Goal: Task Accomplishment & Management: Use online tool/utility

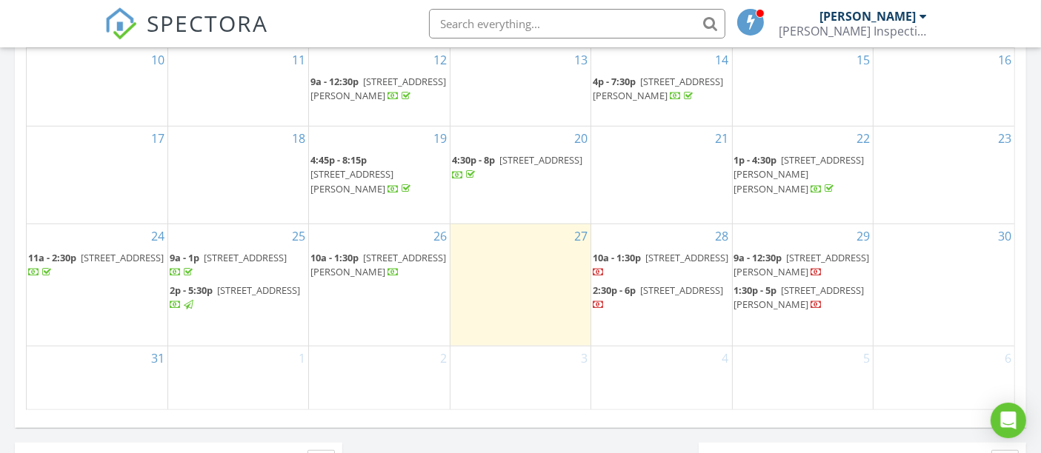
scroll to position [1069, 0]
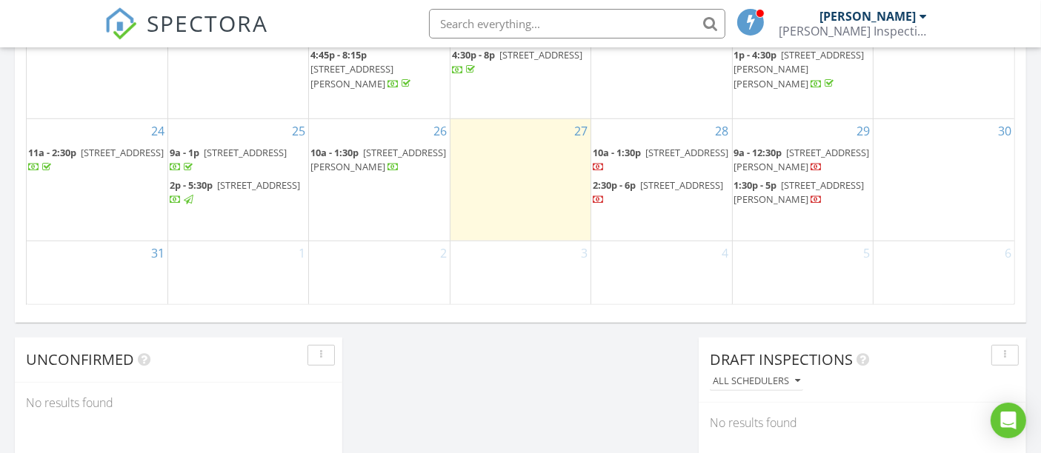
click at [229, 192] on span "1498 Kingsway Ct, Gambrills 21054" at bounding box center [258, 184] width 83 height 13
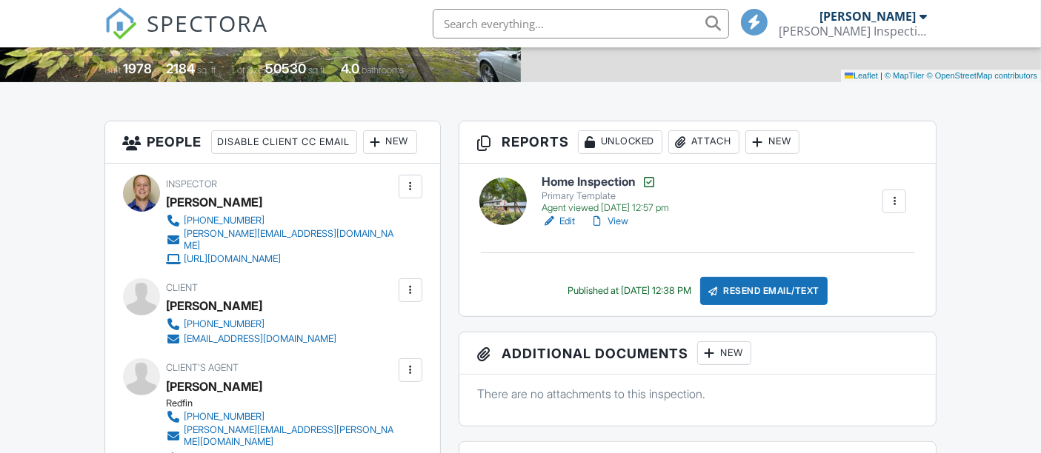
scroll to position [329, 0]
click at [564, 214] on link "Edit" at bounding box center [557, 221] width 33 height 15
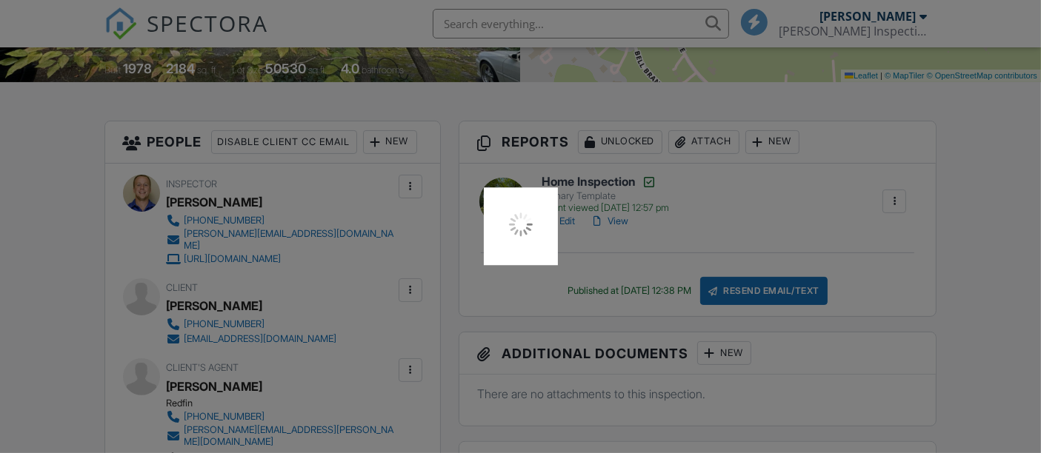
scroll to position [0, 0]
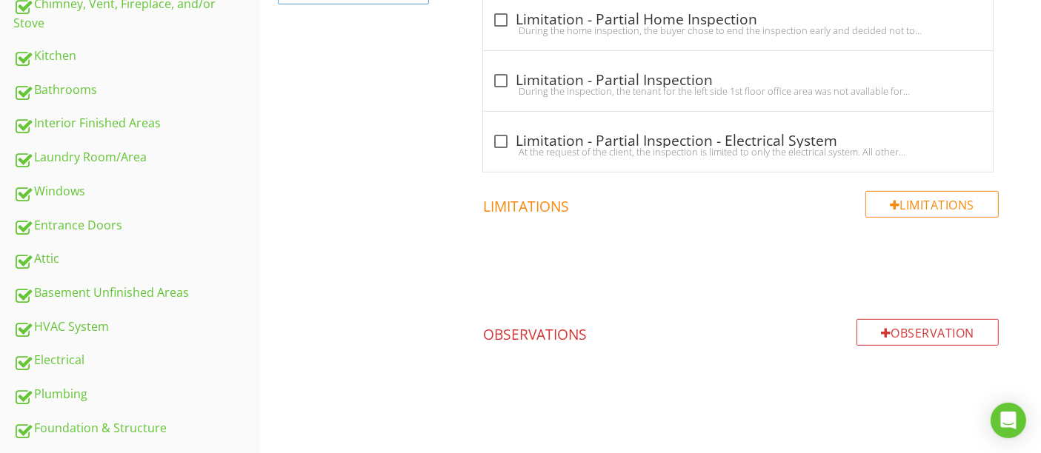
scroll to position [734, 0]
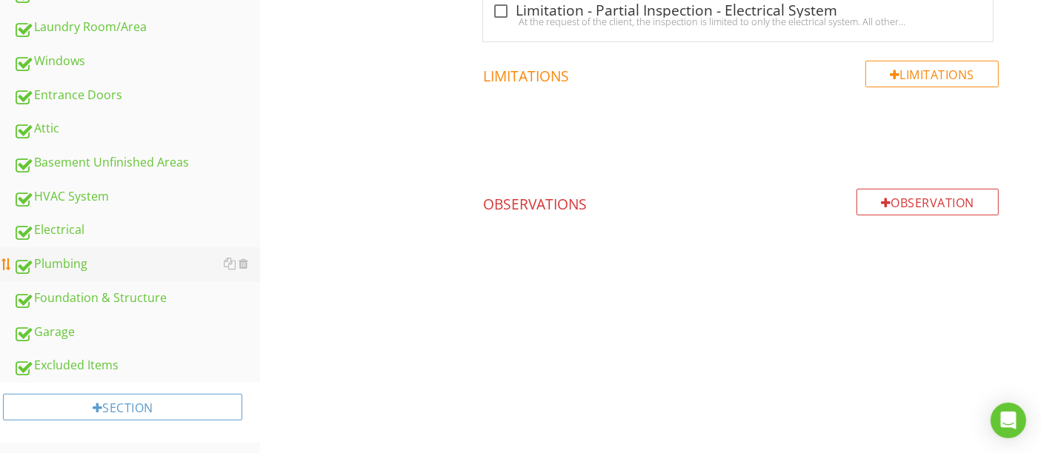
click at [138, 272] on link "Plumbing" at bounding box center [136, 264] width 247 height 34
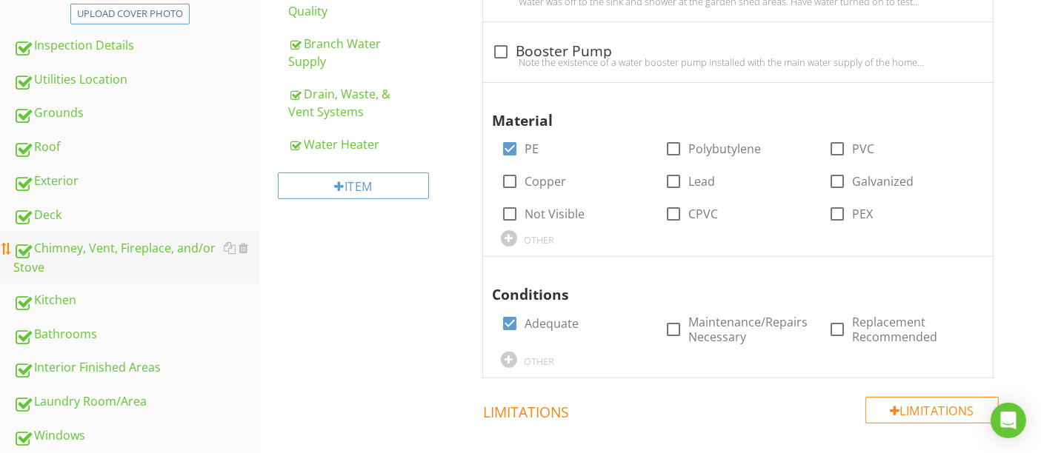
scroll to position [322, 0]
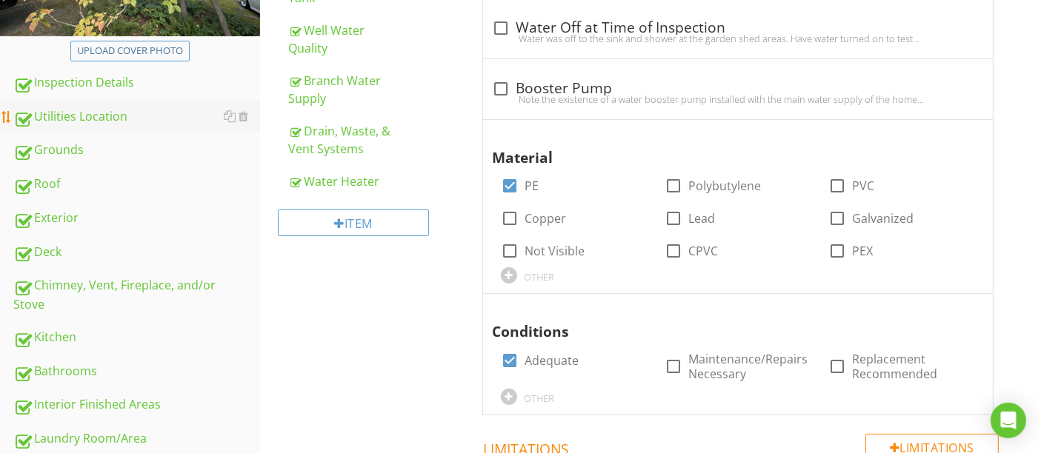
click at [127, 113] on div "Utilities Location" at bounding box center [136, 116] width 247 height 19
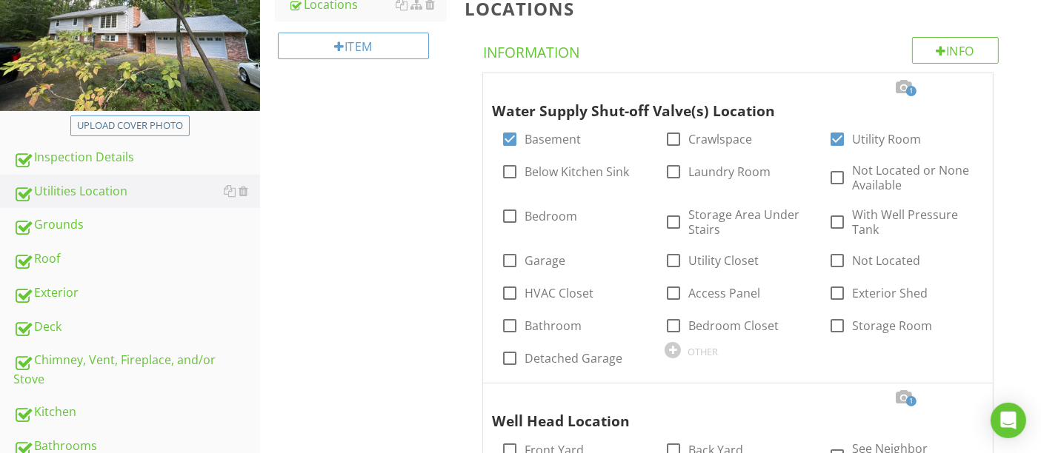
scroll to position [411, 0]
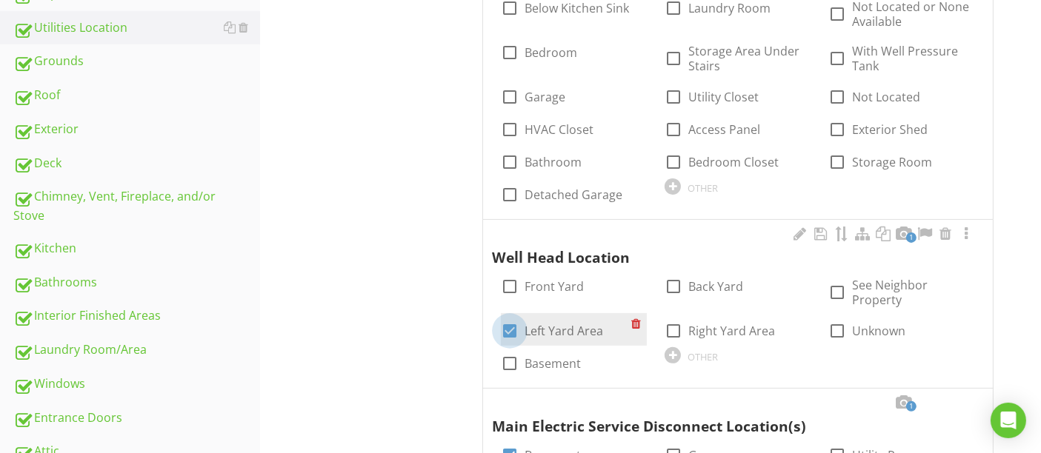
click at [509, 327] on div at bounding box center [509, 330] width 25 height 25
checkbox input "false"
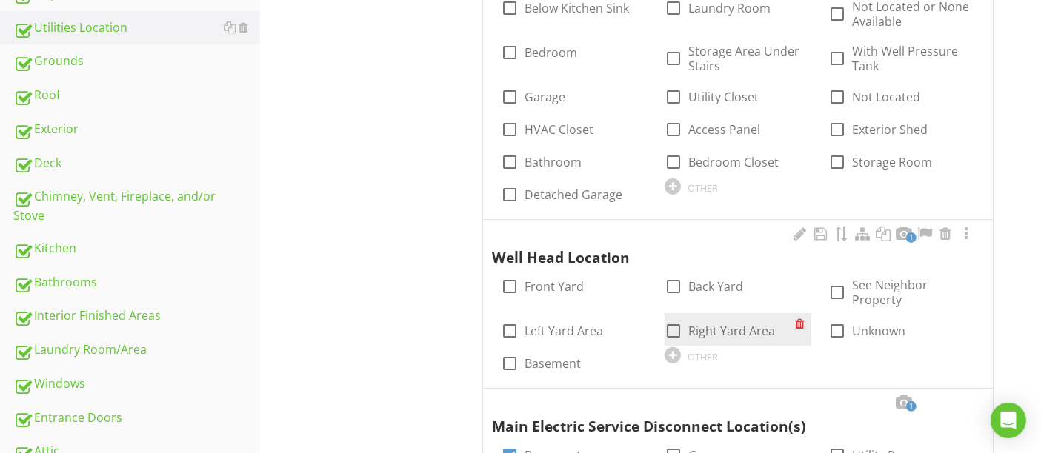
click at [684, 330] on div at bounding box center [673, 330] width 25 height 25
checkbox input "true"
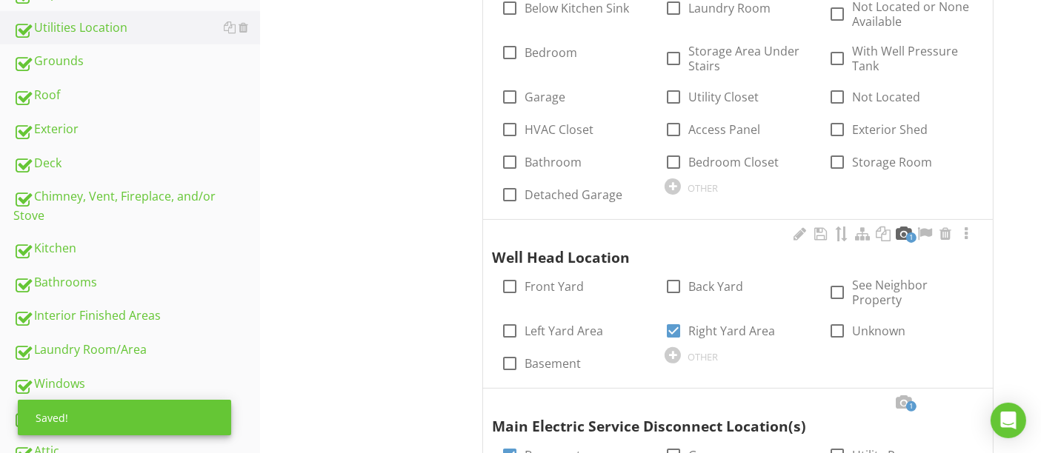
click at [904, 239] on div at bounding box center [904, 234] width 18 height 15
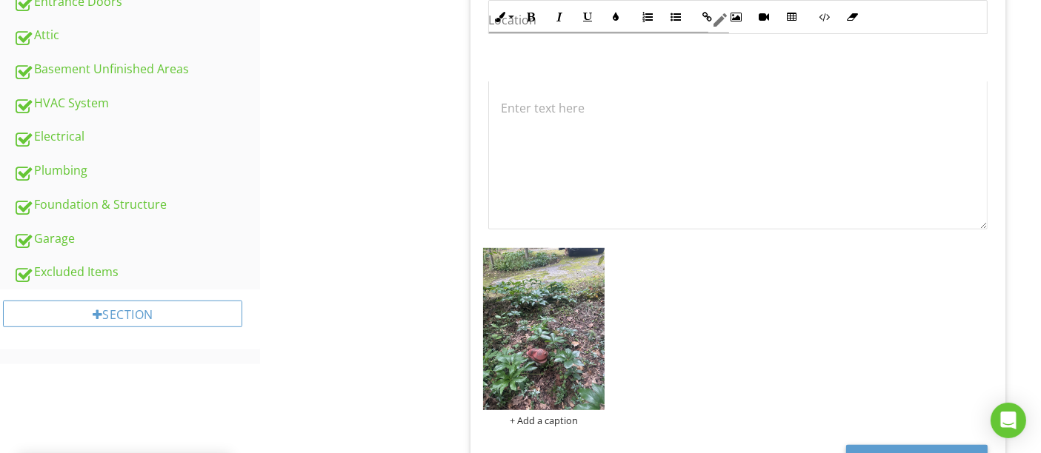
scroll to position [987, 0]
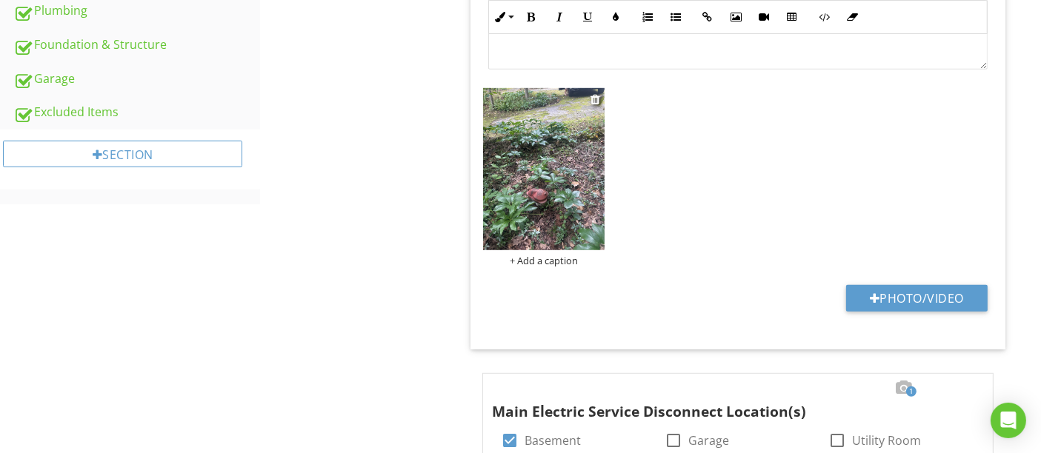
click at [550, 230] on img at bounding box center [544, 169] width 122 height 162
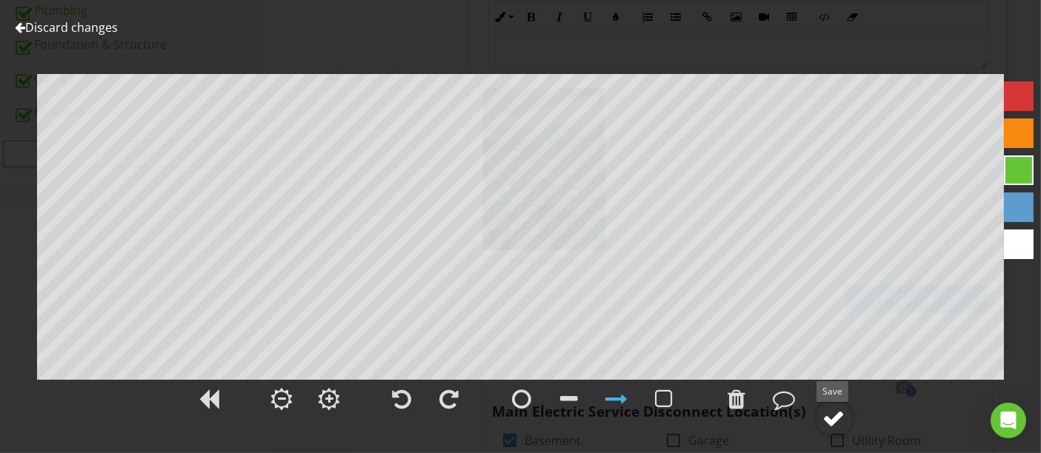
click at [835, 417] on div at bounding box center [834, 418] width 22 height 22
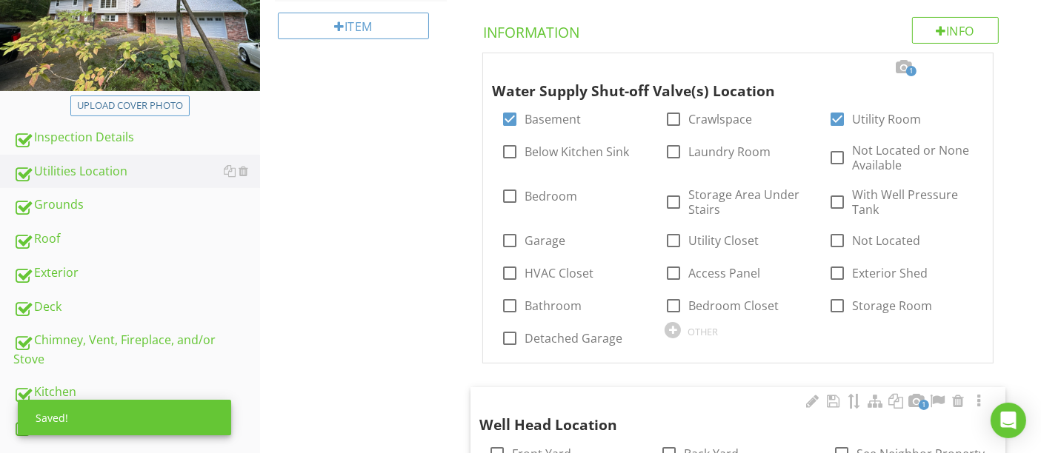
scroll to position [164, 0]
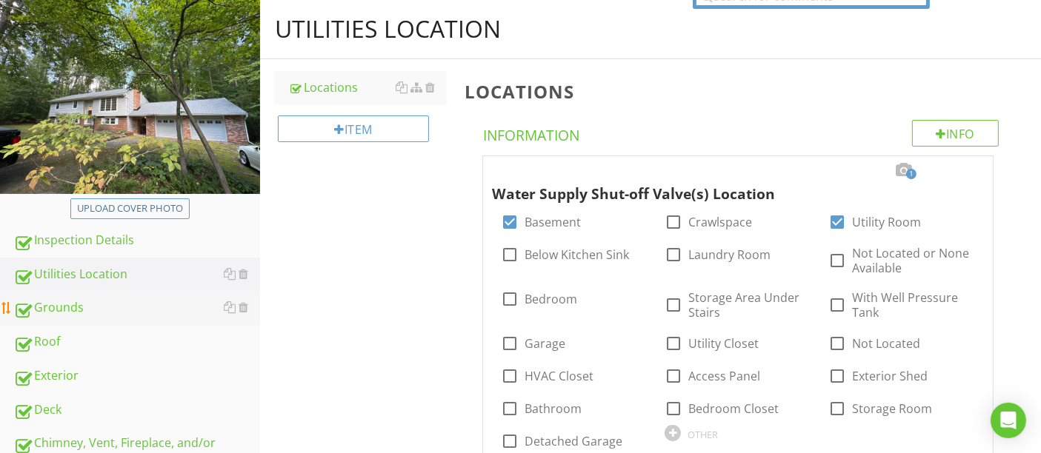
click at [138, 312] on div "Grounds" at bounding box center [136, 307] width 247 height 19
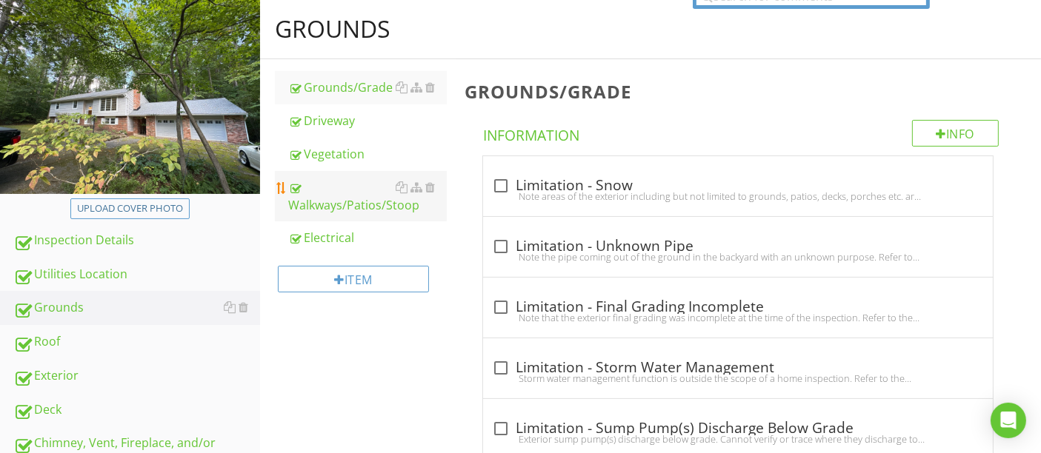
click at [362, 210] on div "Walkways/Patios/Stoop" at bounding box center [367, 196] width 158 height 36
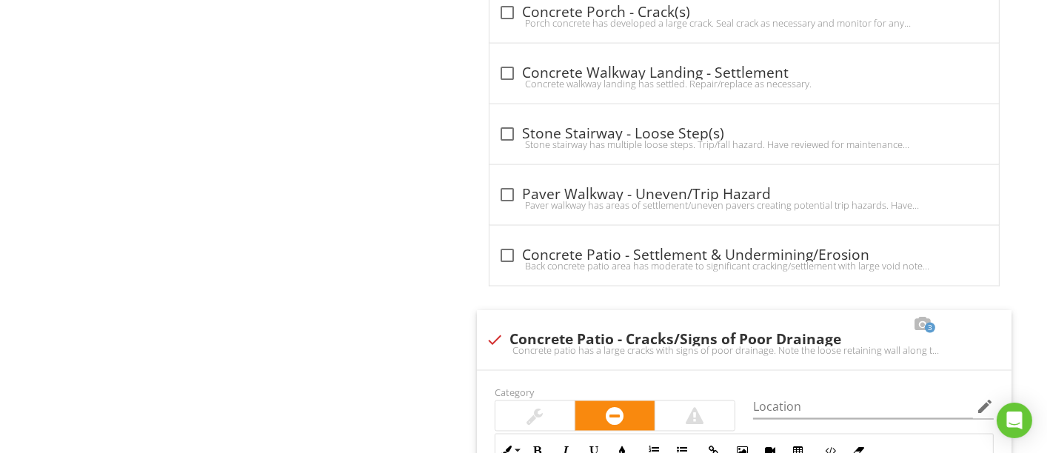
scroll to position [2469, 0]
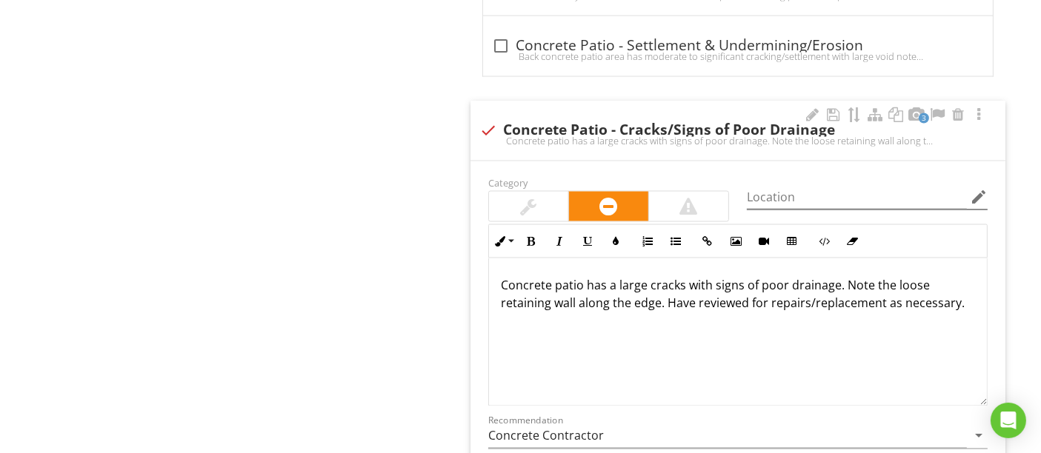
click at [973, 193] on icon "edit" at bounding box center [978, 197] width 18 height 18
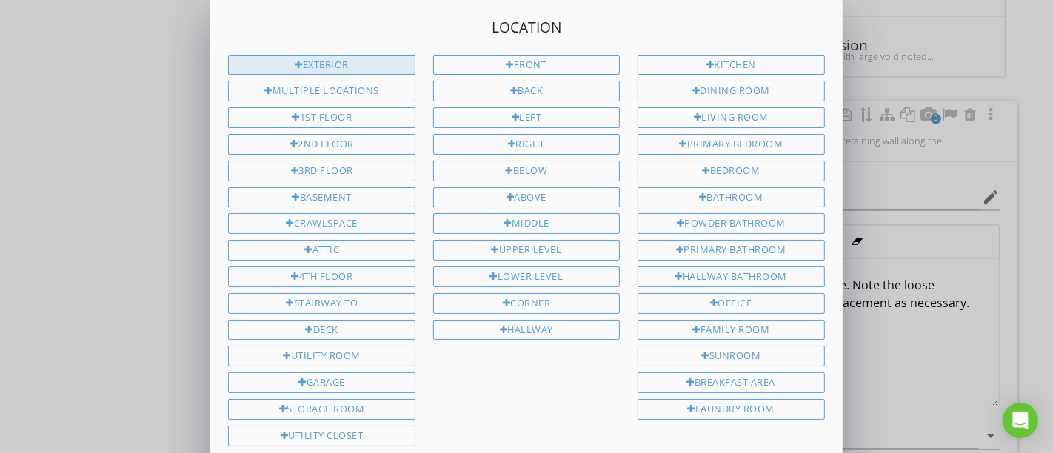
click at [331, 68] on div "Exterior" at bounding box center [321, 65] width 187 height 21
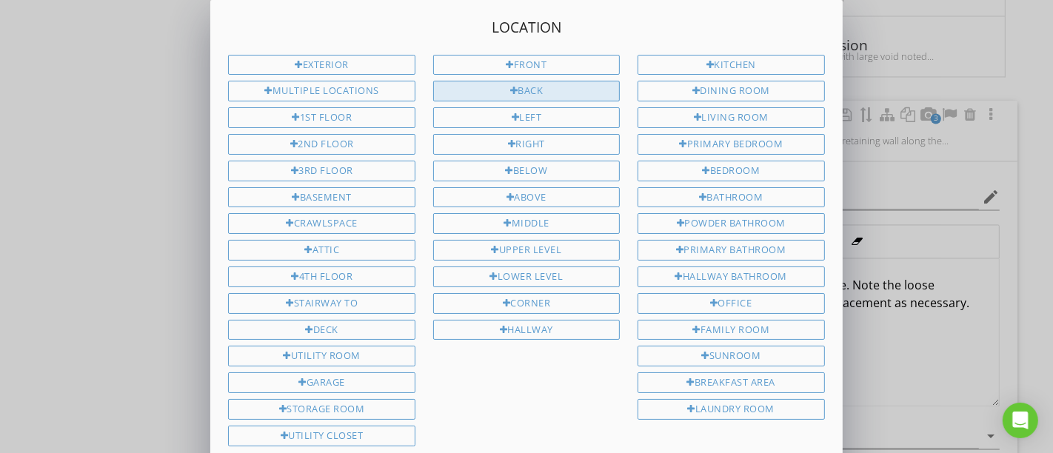
click at [560, 93] on div "Back" at bounding box center [526, 91] width 187 height 21
type input "Exterior Back"
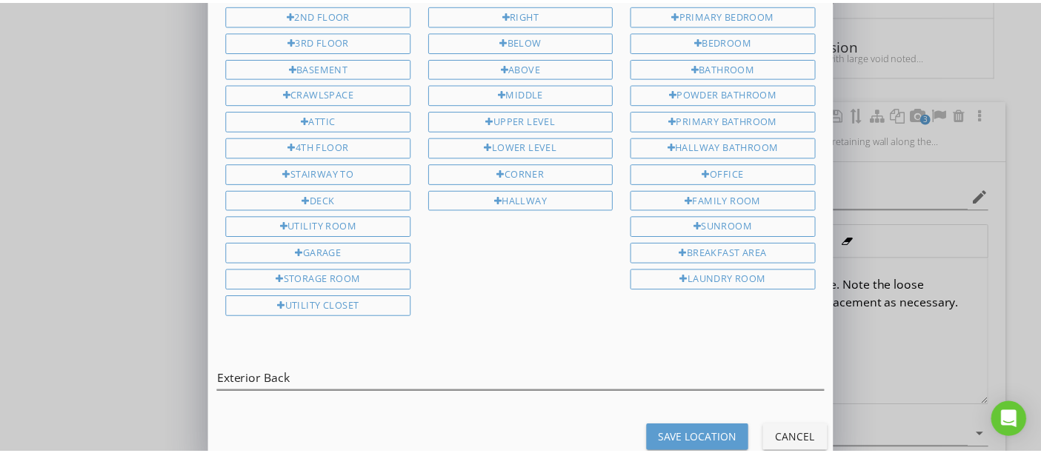
scroll to position [138, 0]
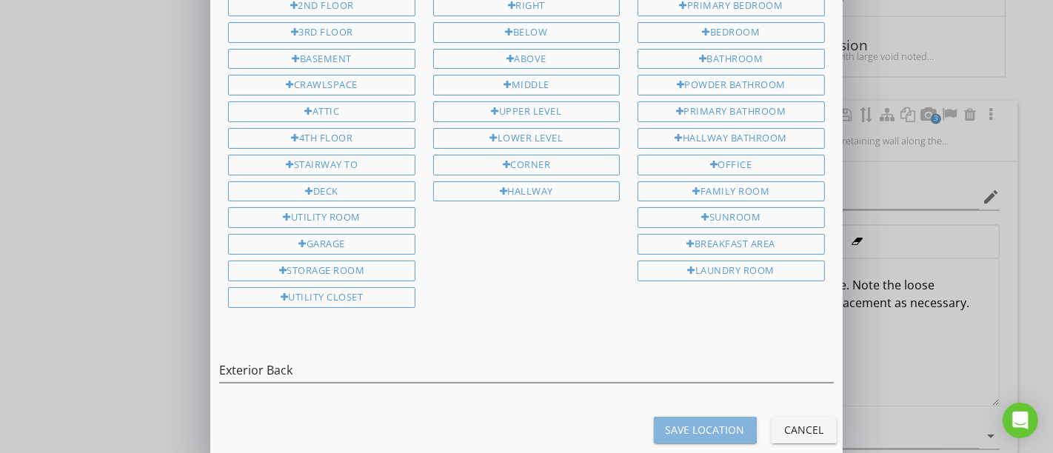
click at [673, 422] on div "Save Location" at bounding box center [705, 430] width 79 height 16
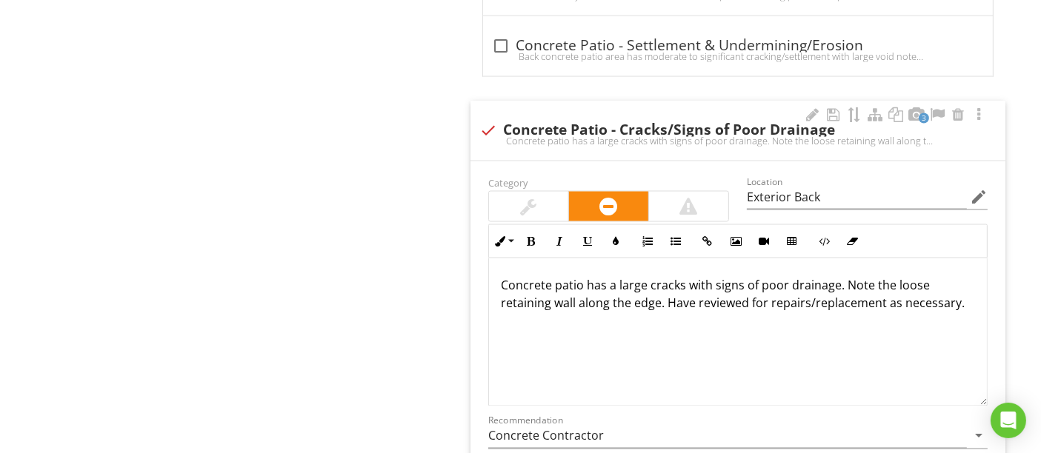
type input "Exterior Back"
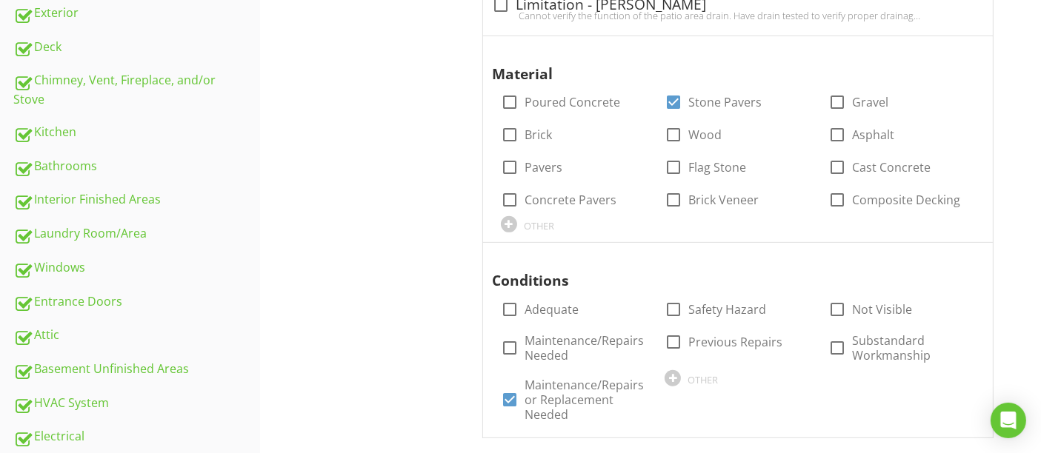
scroll to position [0, 0]
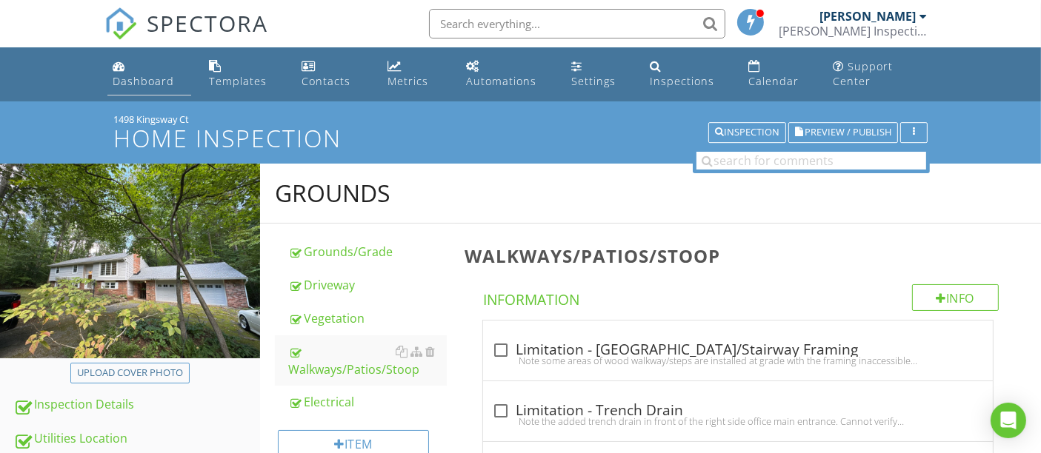
click at [142, 80] on div "Dashboard" at bounding box center [143, 81] width 61 height 14
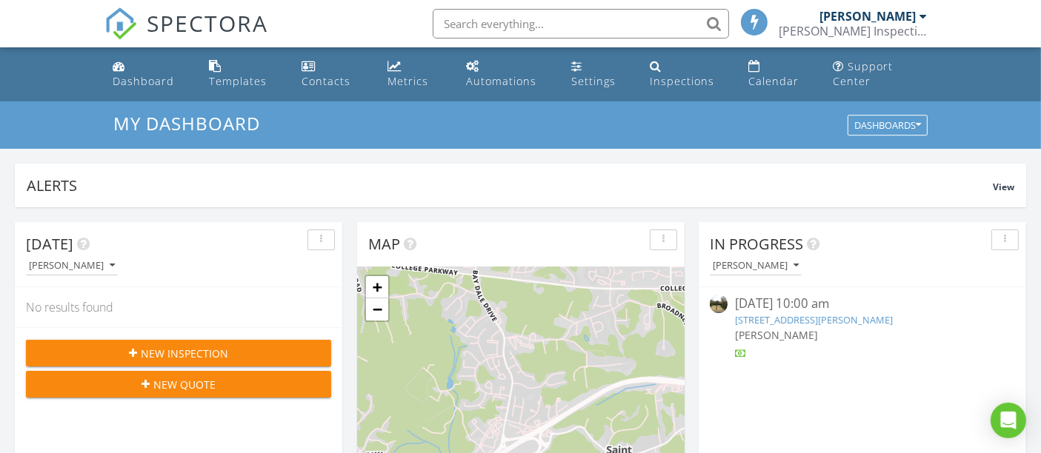
scroll to position [1373, 1067]
click at [786, 320] on link "124 Cranes Crook Ln, Annapolis, MD 21401" at bounding box center [814, 319] width 158 height 13
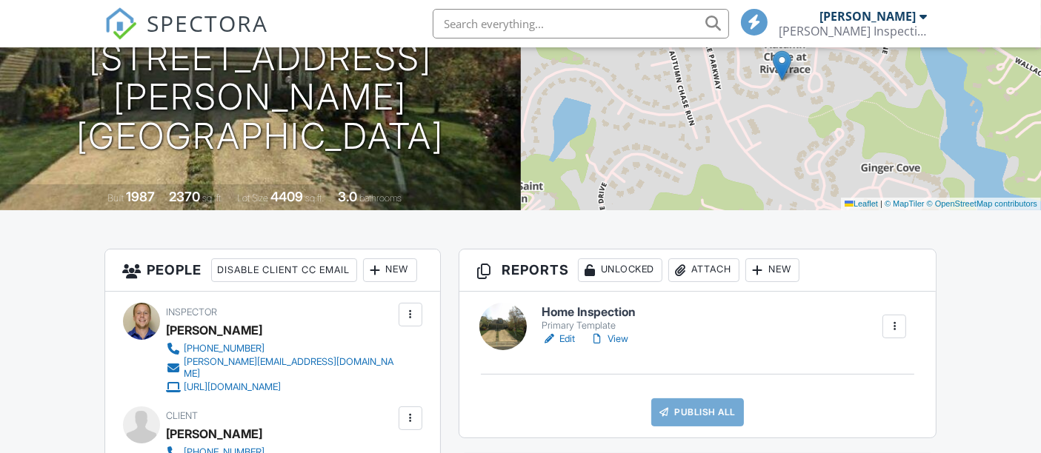
scroll to position [247, 0]
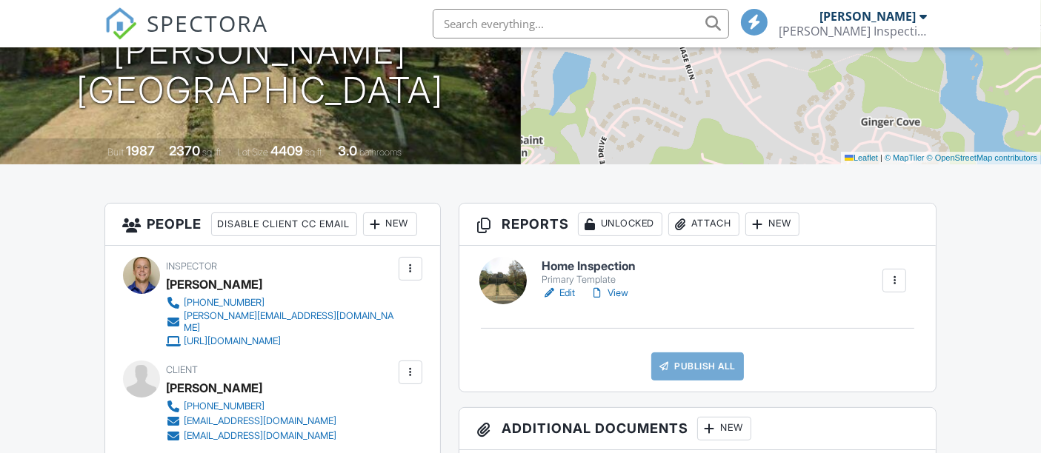
click at [563, 290] on link "Edit" at bounding box center [557, 293] width 33 height 15
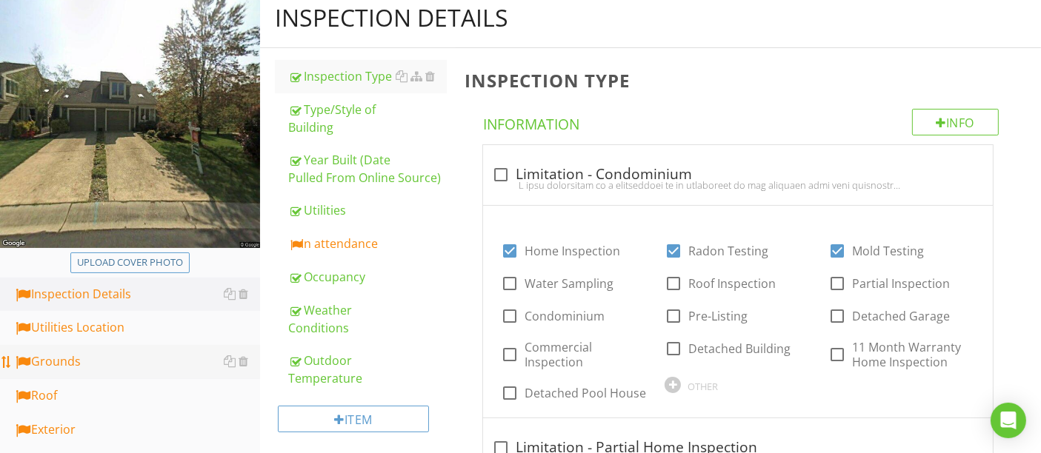
scroll to position [247, 0]
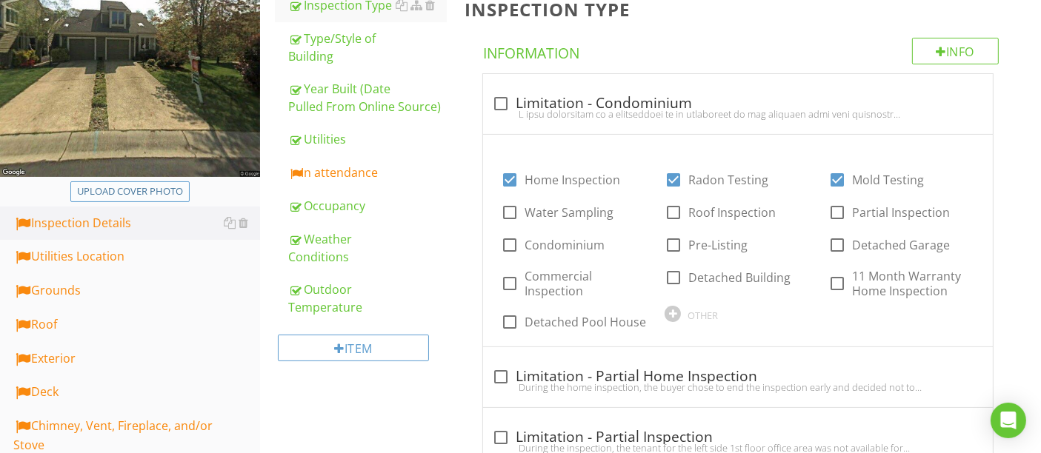
click at [141, 191] on div "Upload cover photo" at bounding box center [130, 191] width 106 height 15
type input "C:\fakepath\IMG_0264.JPG"
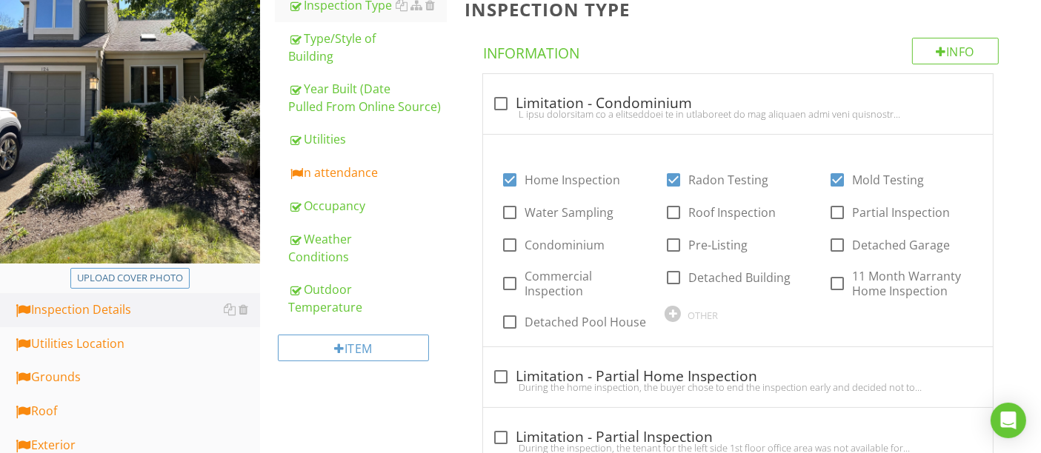
click at [1028, 293] on div "Inspection Type Info Information check_box_outline_blank Limitation - Condomini…" at bounding box center [747, 382] width 585 height 810
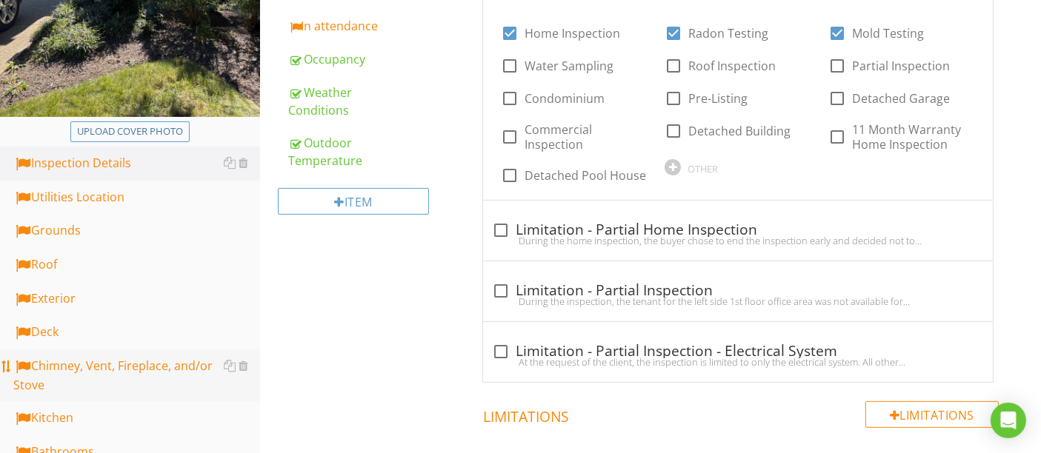
scroll to position [493, 0]
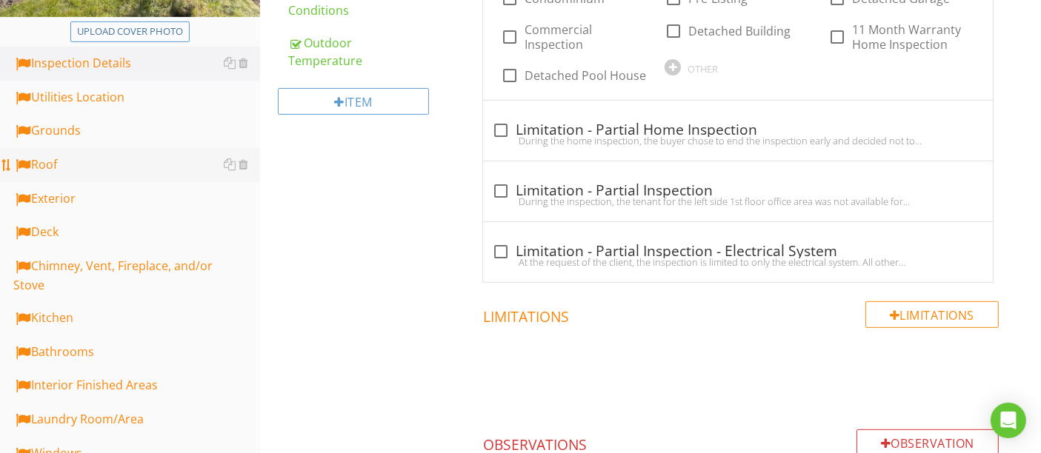
click at [84, 167] on div "Roof" at bounding box center [136, 165] width 247 height 19
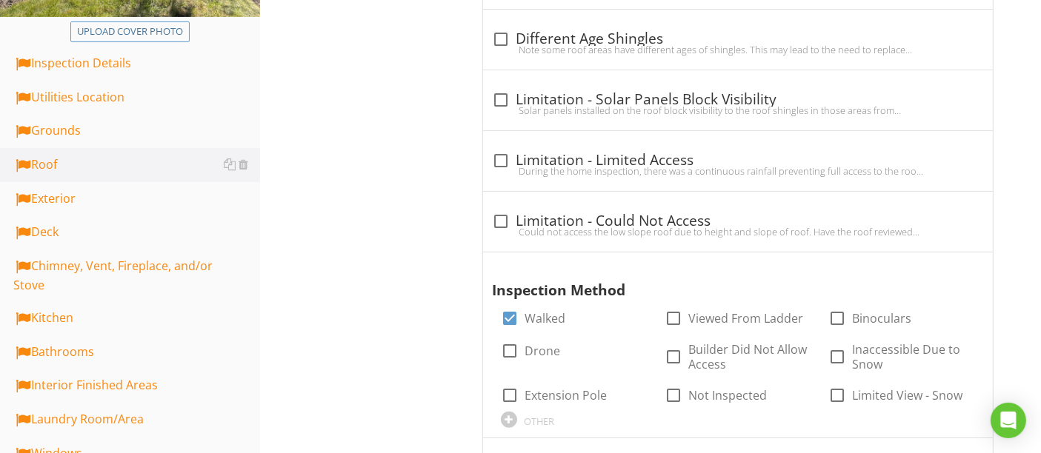
scroll to position [164, 0]
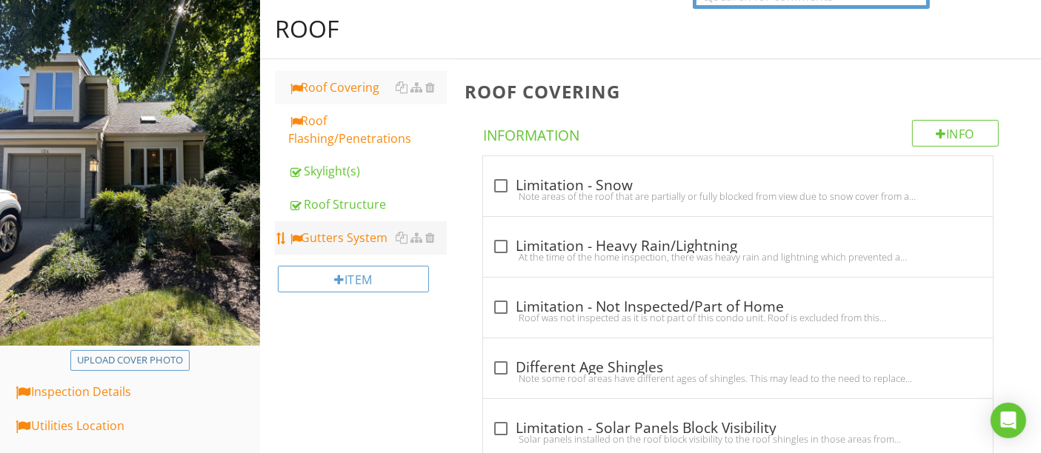
click at [355, 231] on div "Gutters System" at bounding box center [367, 238] width 158 height 18
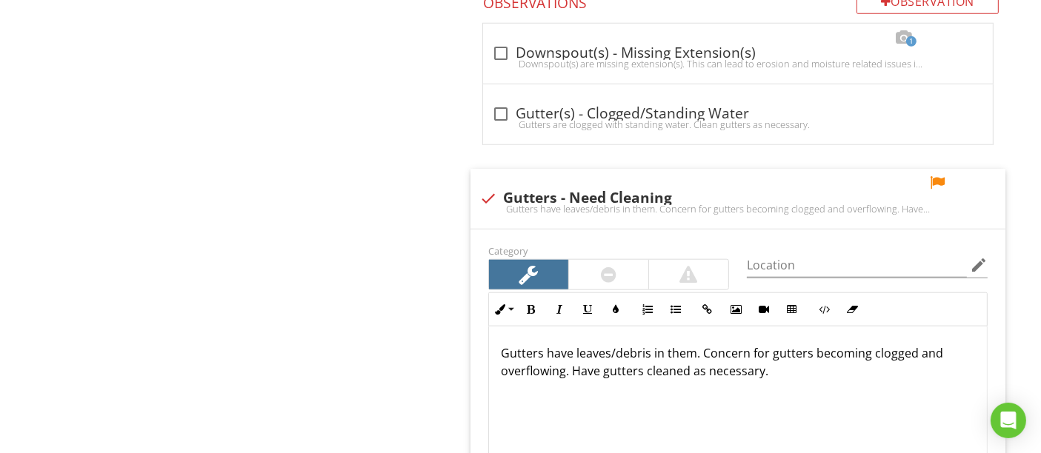
scroll to position [1646, 0]
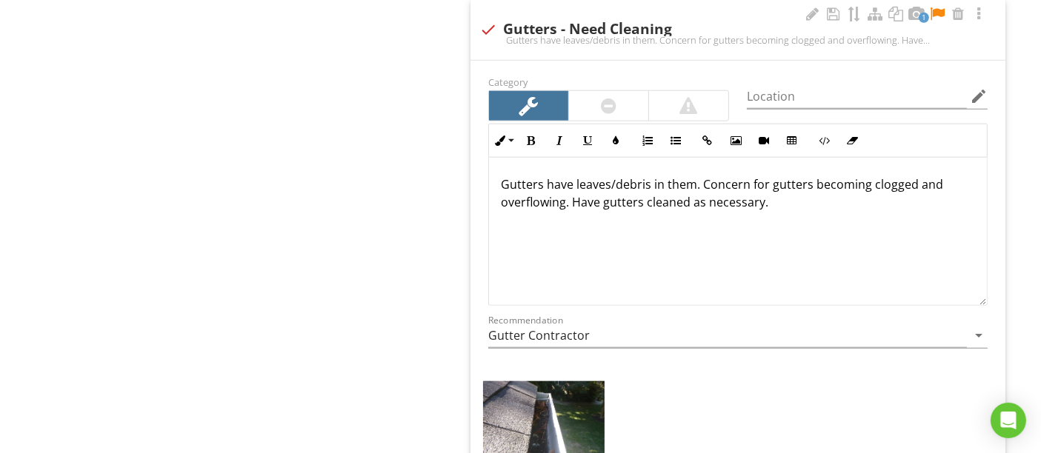
click at [740, 378] on div "+ Add a caption" at bounding box center [737, 435] width 517 height 115
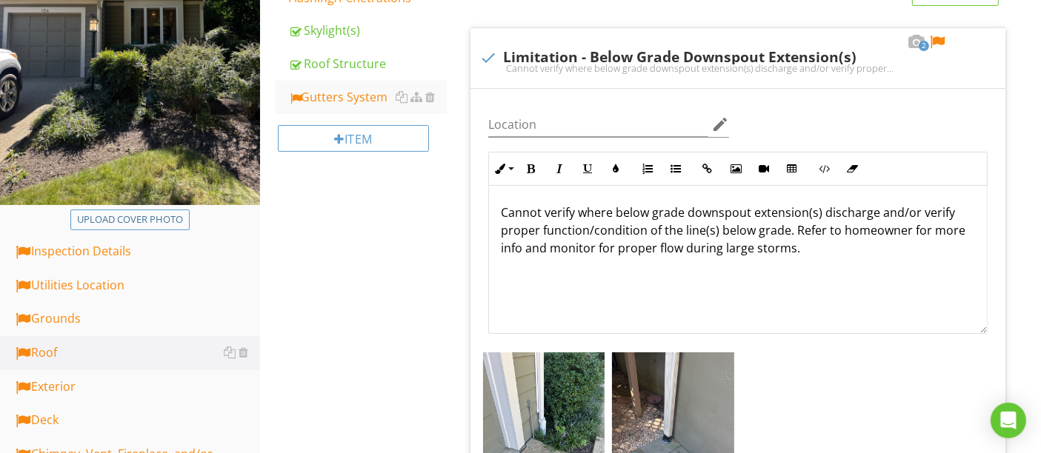
scroll to position [411, 0]
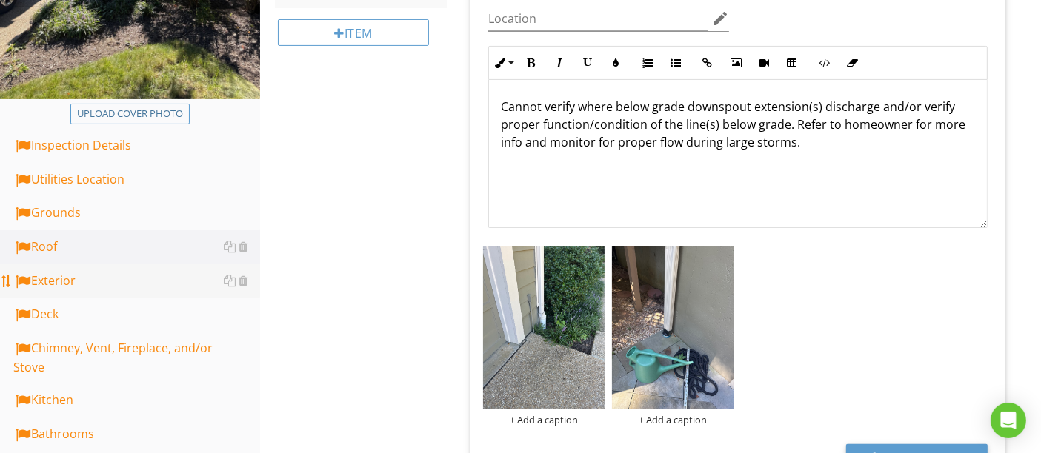
click at [44, 278] on div "Exterior" at bounding box center [136, 281] width 247 height 19
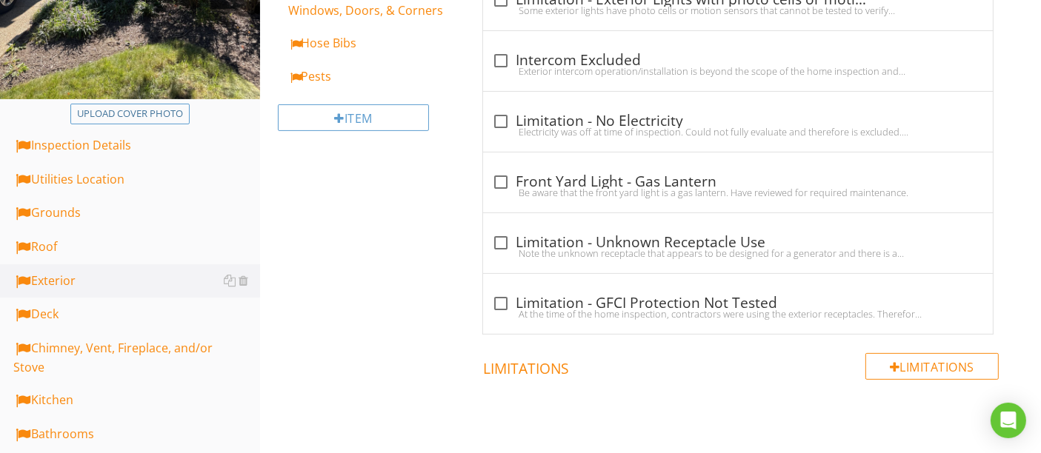
scroll to position [164, 0]
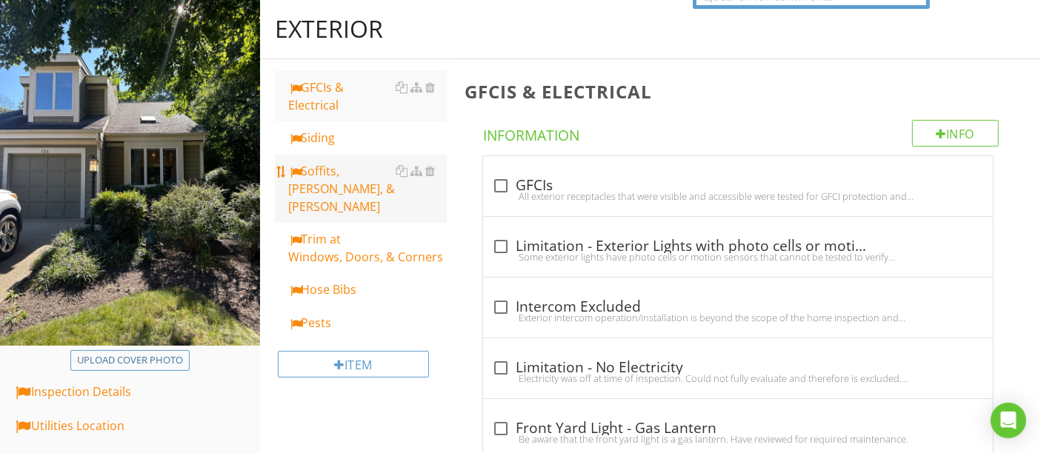
click at [338, 168] on div "Soffits, Rakes, & Fascia" at bounding box center [367, 188] width 158 height 53
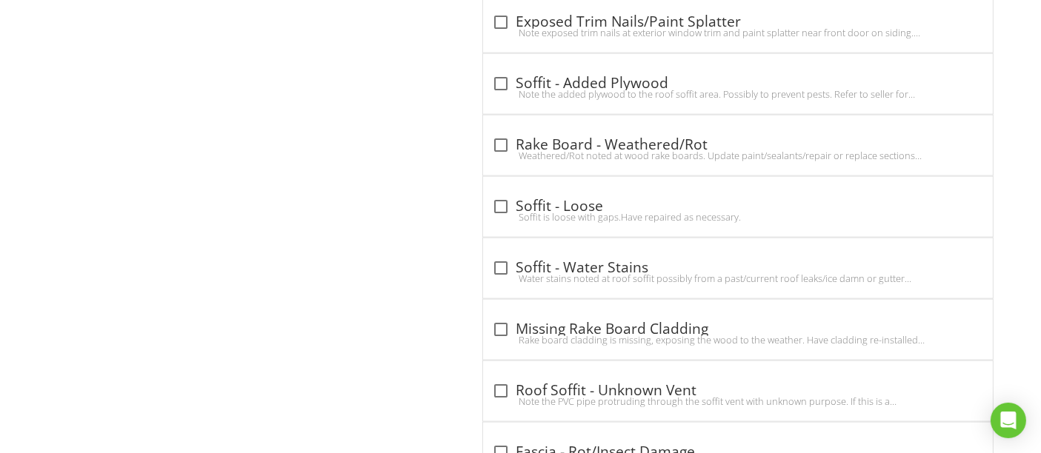
scroll to position [1991, 0]
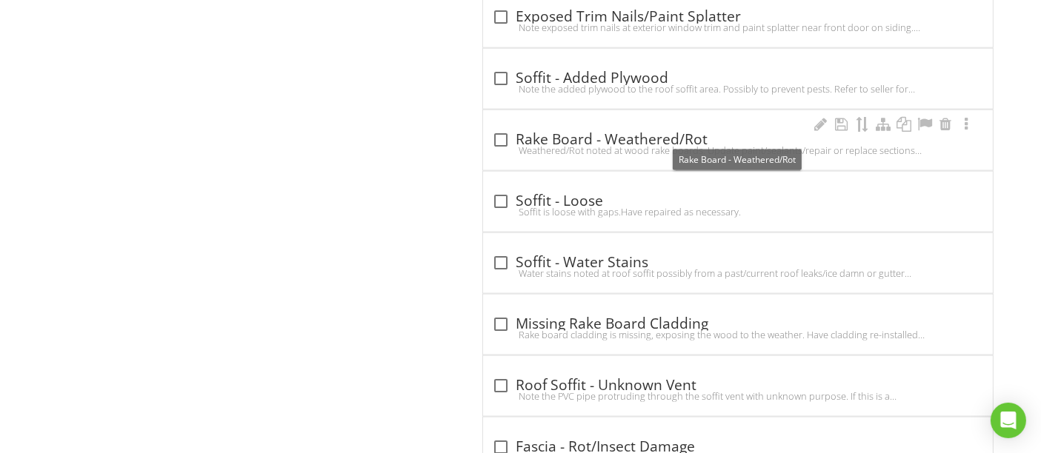
click at [501, 136] on div at bounding box center [500, 139] width 25 height 25
checkbox input "true"
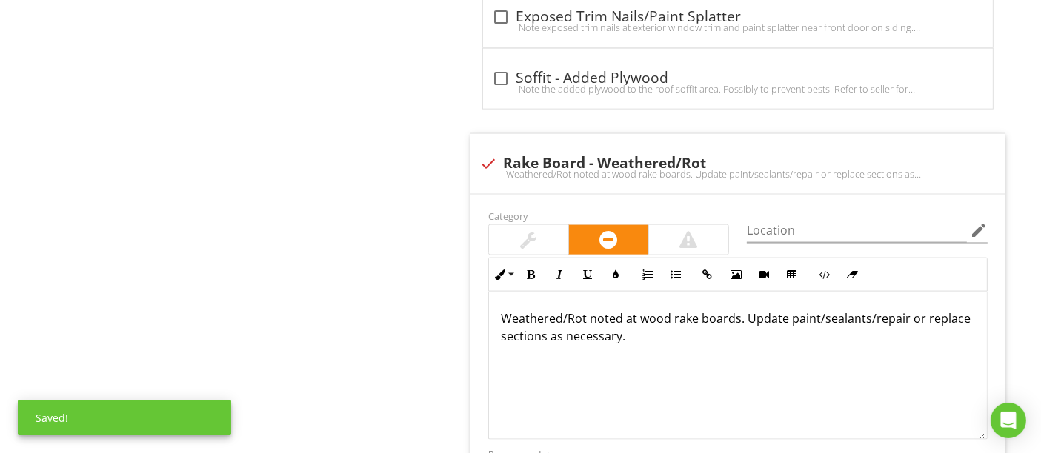
scroll to position [2074, 0]
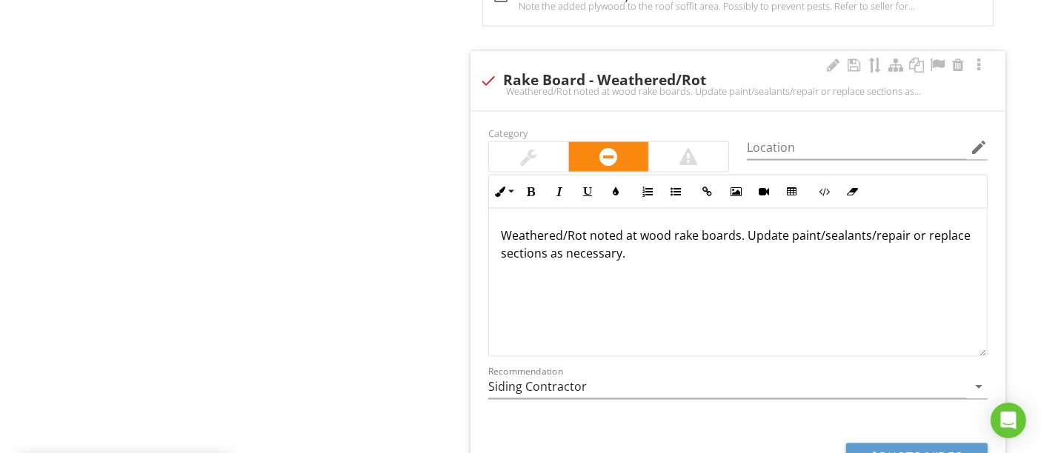
click at [678, 142] on div at bounding box center [688, 157] width 79 height 30
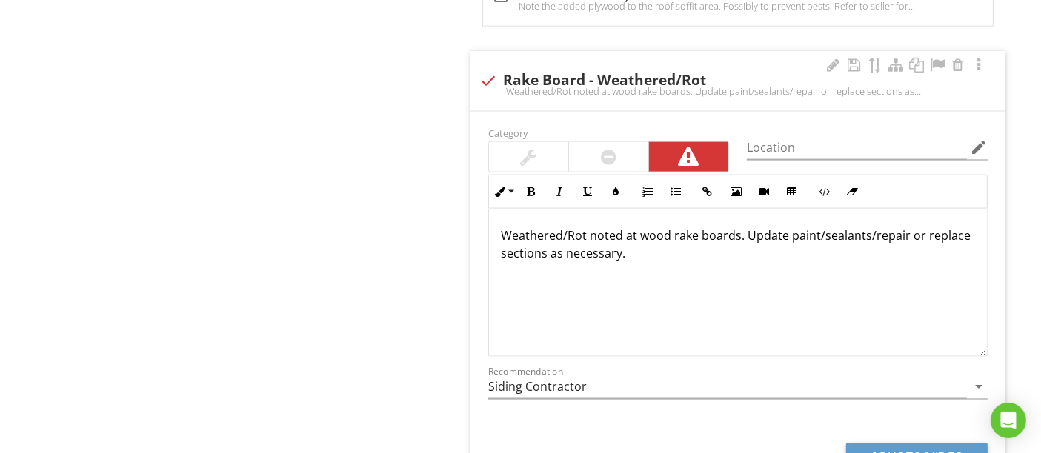
scroll to position [2238, 0]
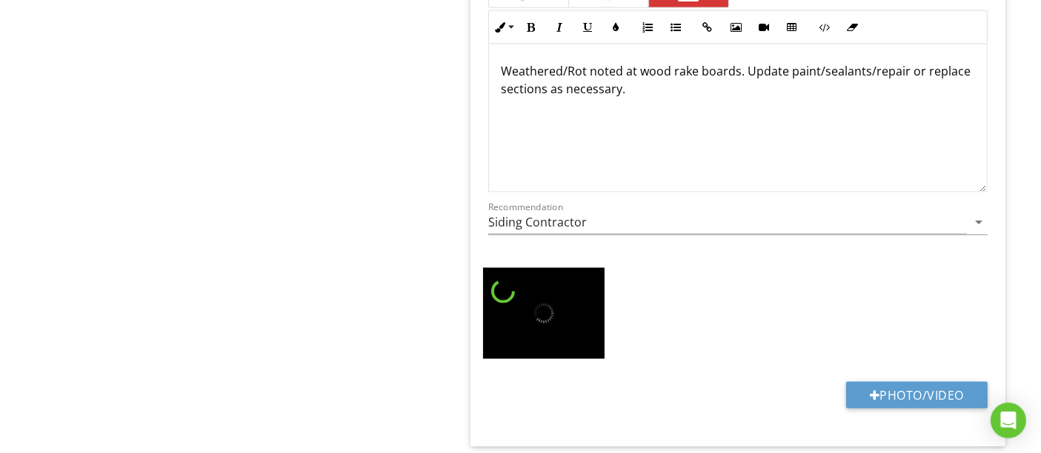
click at [744, 63] on p "Weathered/Rot noted at wood rake boards. Update paint/sealants/repair or replac…" at bounding box center [738, 80] width 474 height 36
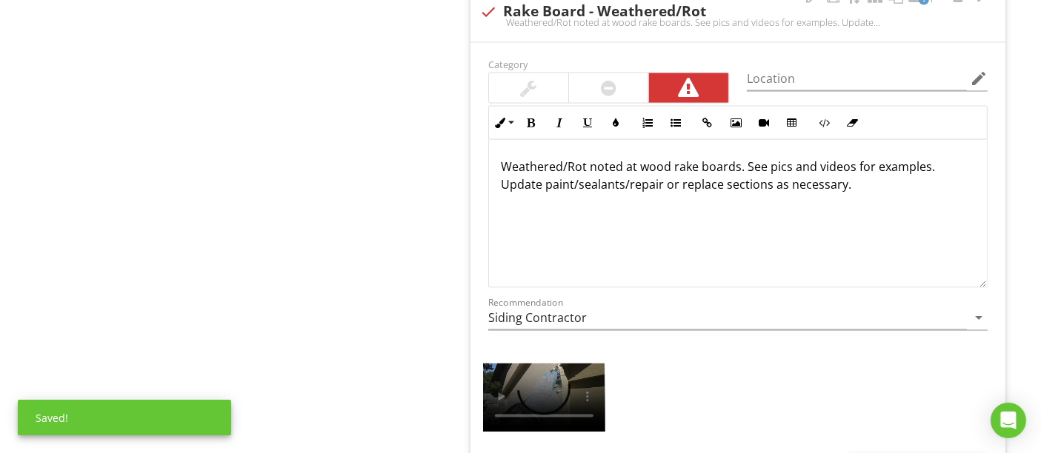
scroll to position [2074, 0]
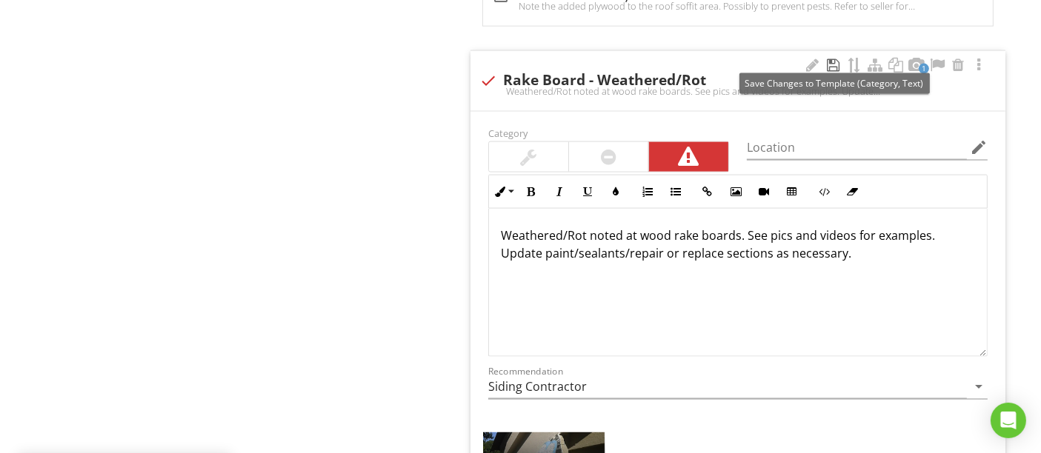
click at [831, 58] on div at bounding box center [833, 65] width 18 height 15
click at [741, 308] on div "Weathered/Rot noted at wood rake boards. See pics and videos for examples. Upda…" at bounding box center [738, 283] width 498 height 148
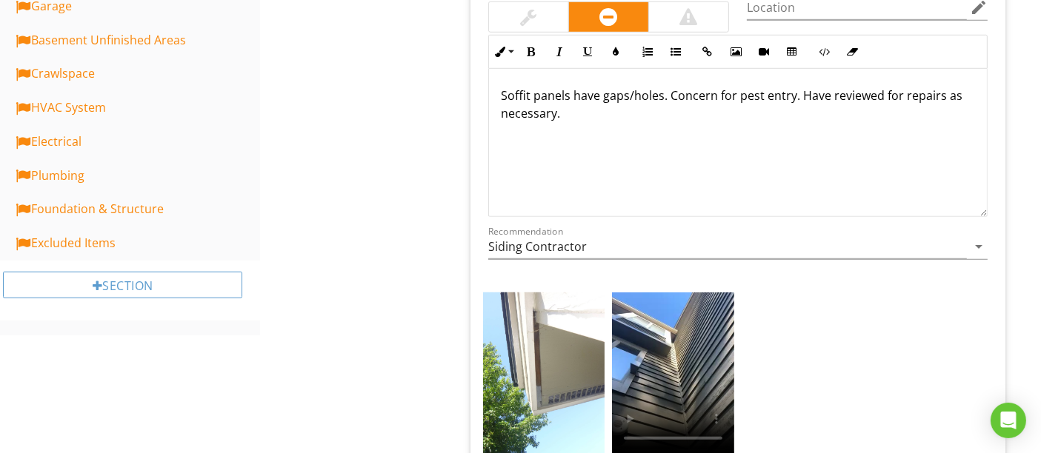
scroll to position [1086, 0]
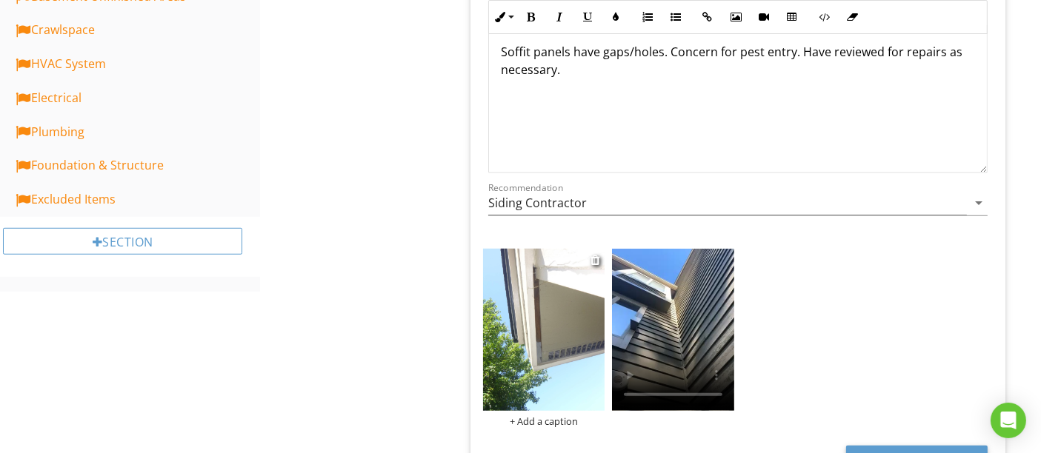
click at [570, 329] on img at bounding box center [544, 330] width 122 height 162
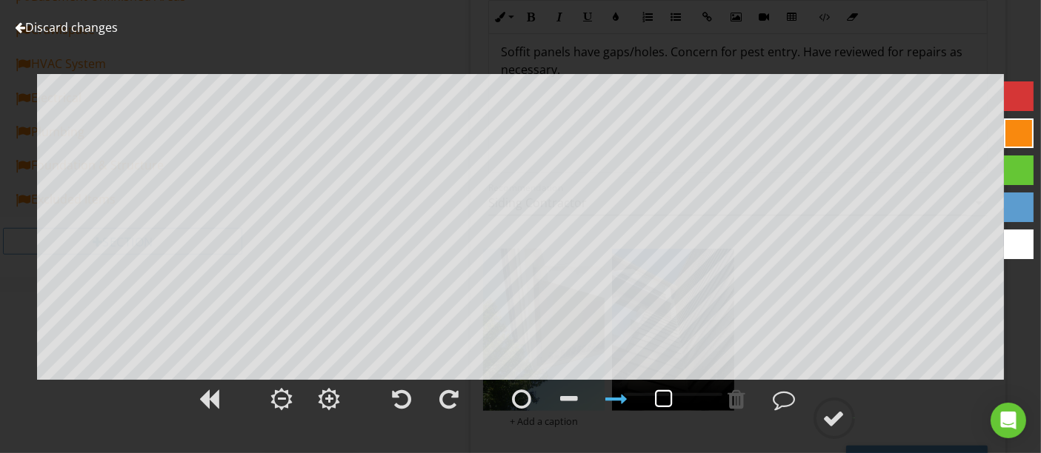
click at [664, 399] on div at bounding box center [664, 399] width 18 height 22
click at [842, 420] on div at bounding box center [834, 418] width 22 height 22
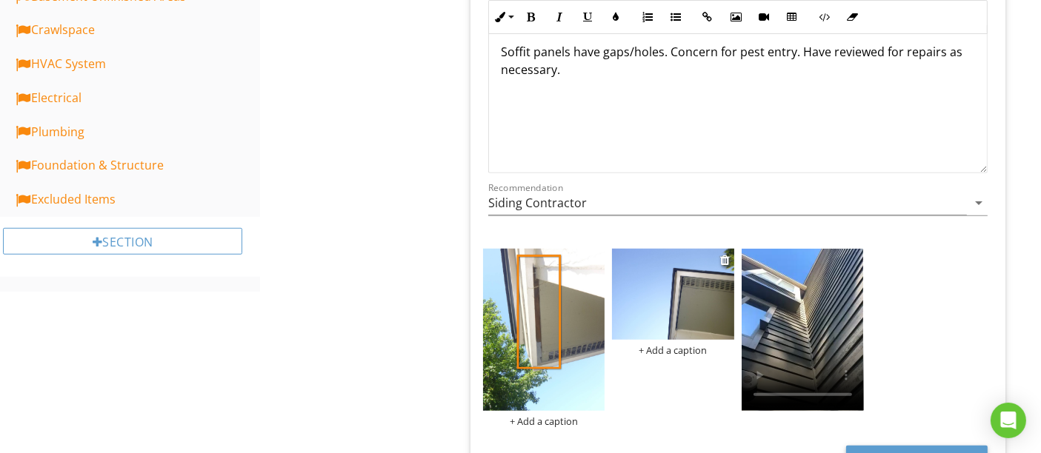
click at [676, 316] on img at bounding box center [673, 294] width 122 height 91
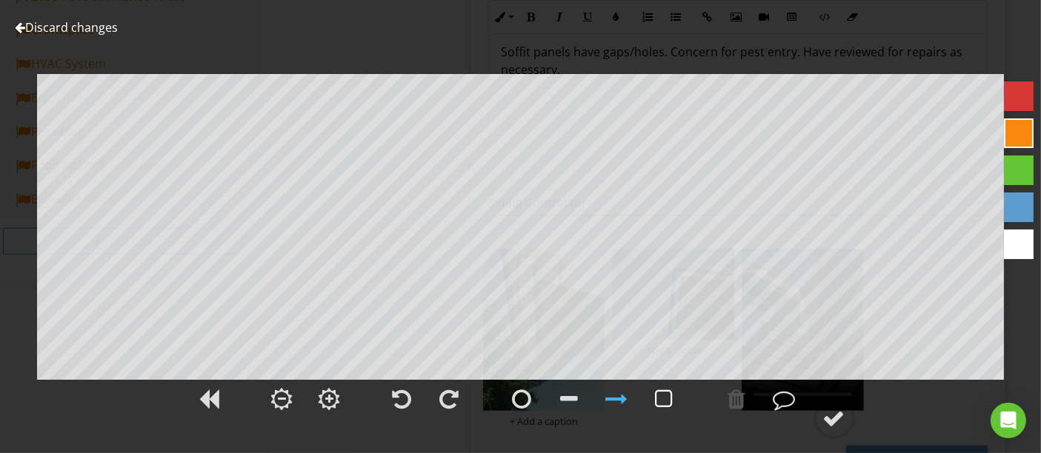
click at [662, 395] on div at bounding box center [664, 399] width 18 height 22
click at [678, 398] on div at bounding box center [664, 399] width 37 height 37
click at [842, 423] on div at bounding box center [834, 418] width 22 height 22
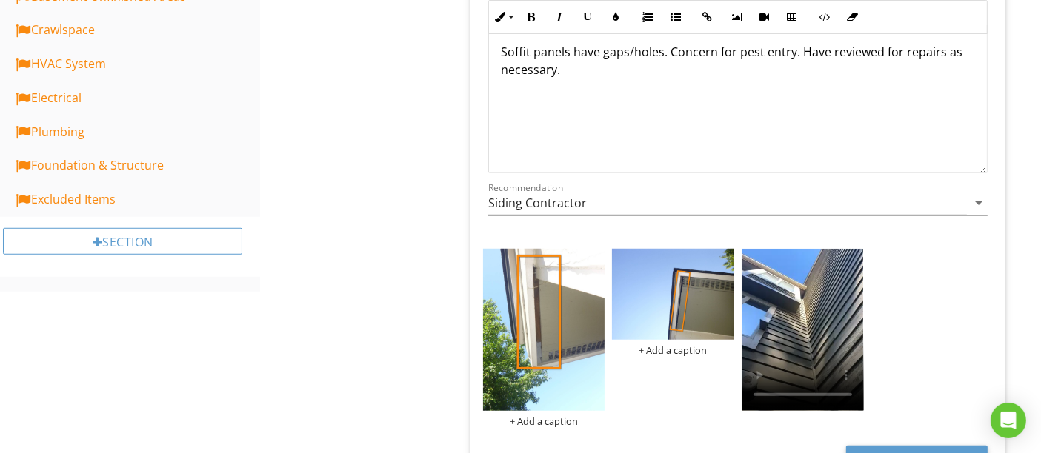
click at [886, 327] on div "+ Add a caption + Add a caption" at bounding box center [737, 338] width 517 height 186
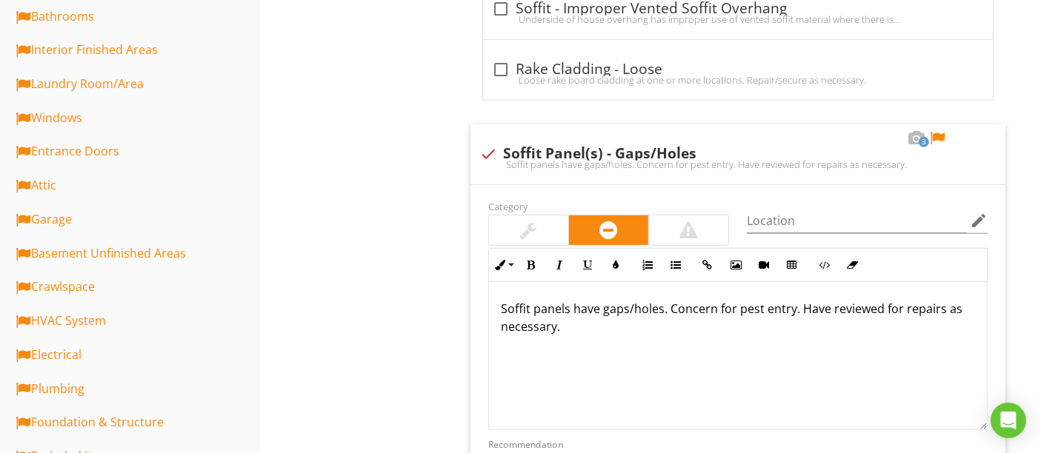
scroll to position [675, 0]
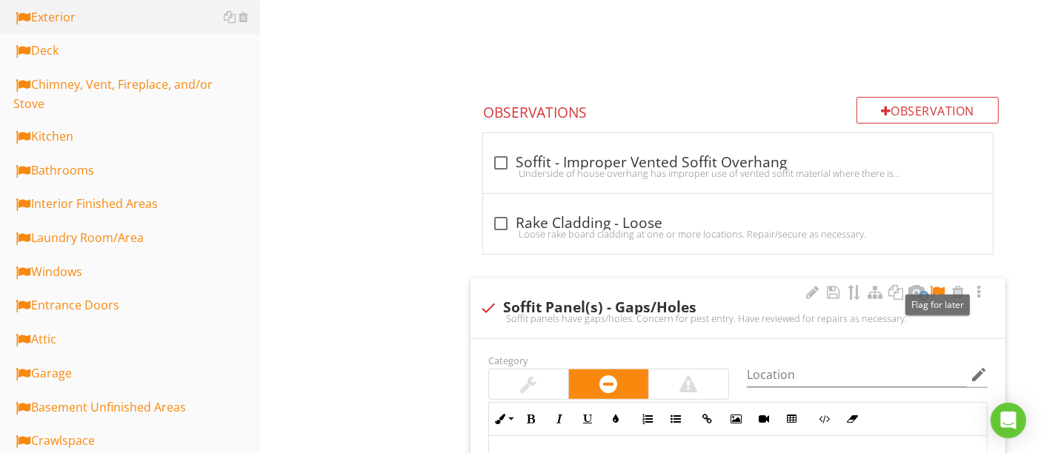
click at [935, 293] on div at bounding box center [937, 292] width 18 height 15
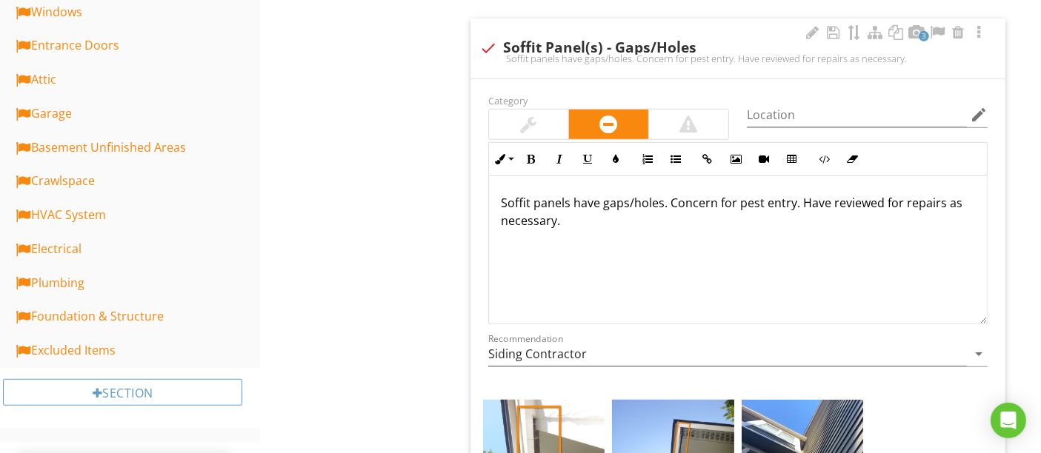
scroll to position [1004, 0]
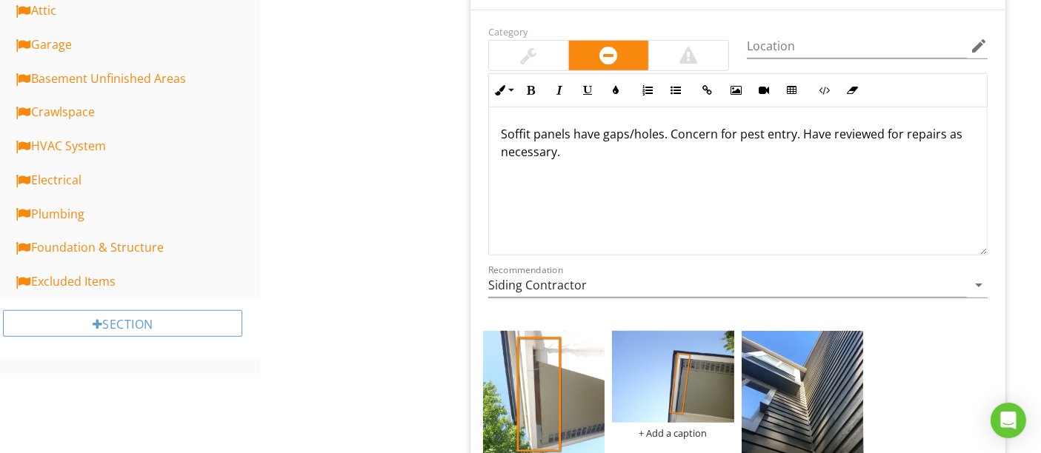
click at [659, 133] on p "Soffit panels have gaps/holes. Concern for pest entry. Have reviewed for repair…" at bounding box center [738, 143] width 474 height 36
click at [736, 134] on p "Soffit panels have gaps/holes on the ends. Concern for pest entry. Have reviewe…" at bounding box center [738, 143] width 474 height 36
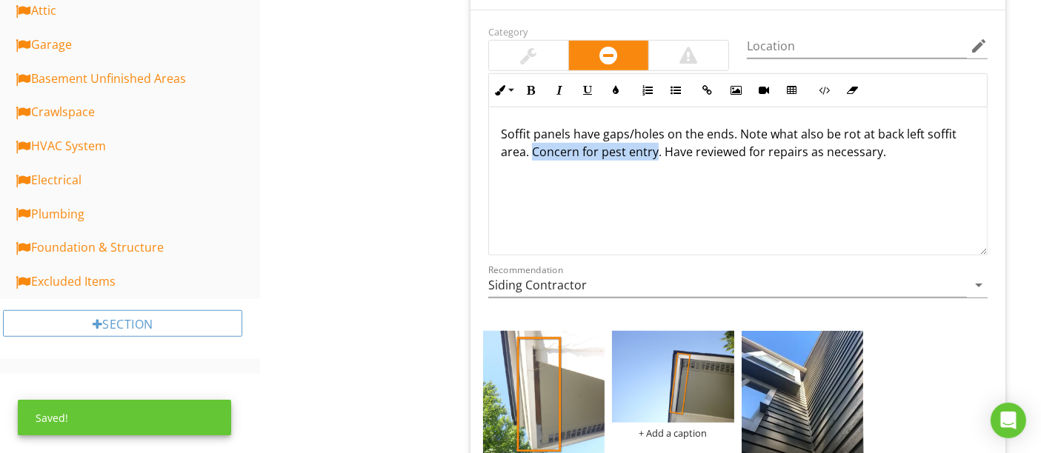
drag, startPoint x: 531, startPoint y: 151, endPoint x: 652, endPoint y: 156, distance: 120.8
click at [652, 156] on p "Soffit panels have gaps/holes on the ends. Note what also be rot at back left s…" at bounding box center [738, 143] width 474 height 36
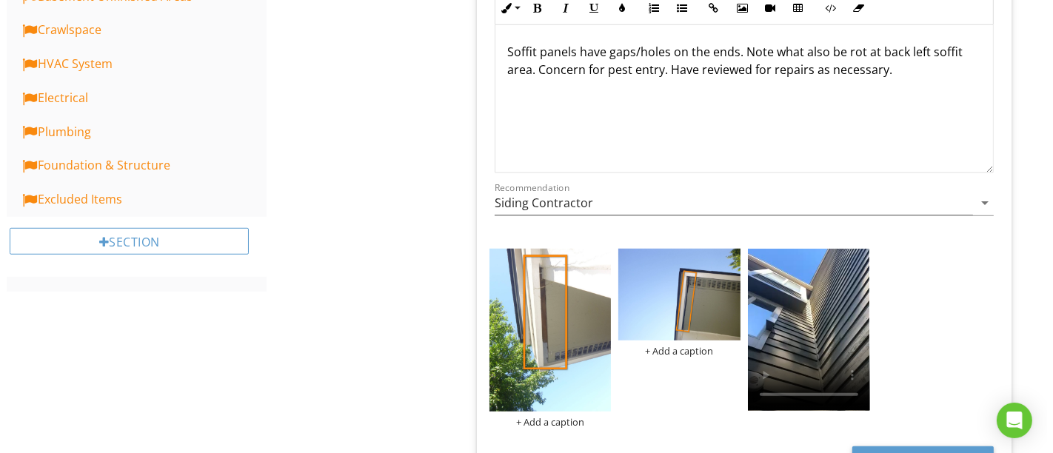
scroll to position [921, 0]
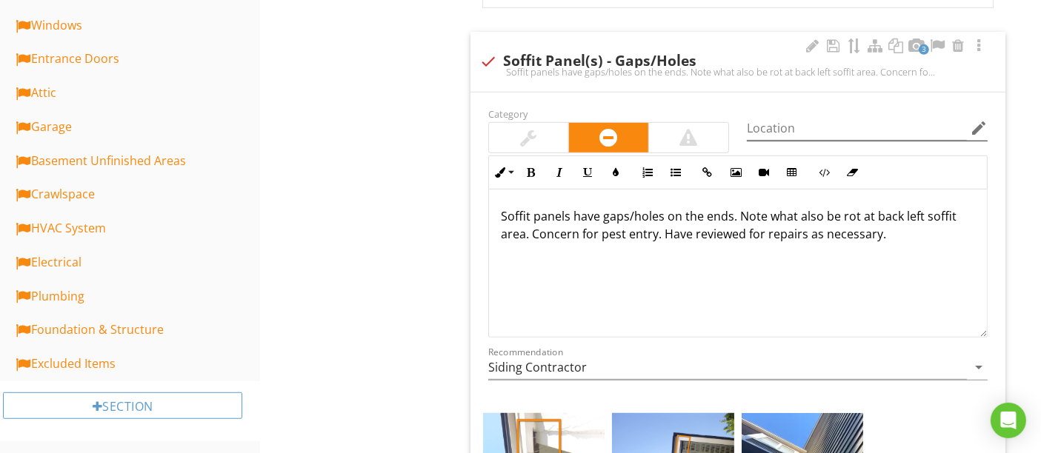
click at [975, 130] on icon "edit" at bounding box center [978, 128] width 18 height 18
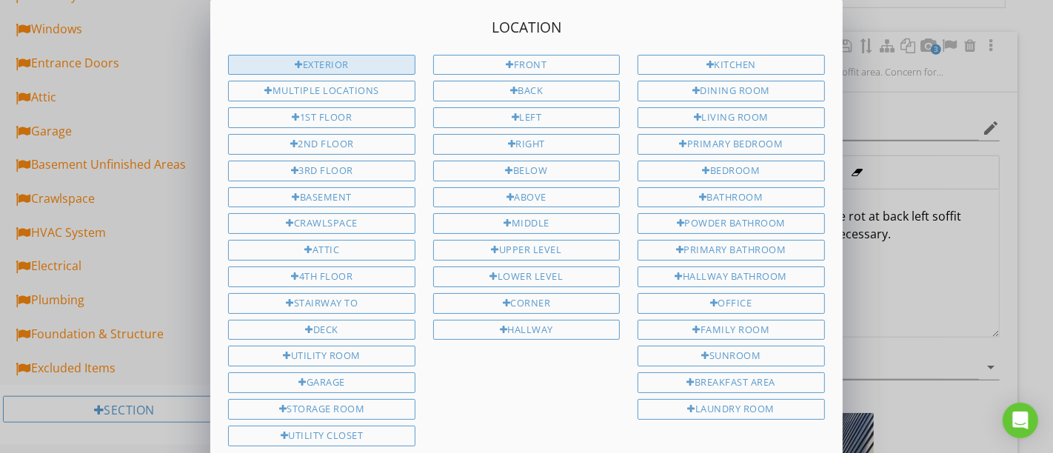
click at [370, 67] on div "Exterior" at bounding box center [321, 65] width 187 height 21
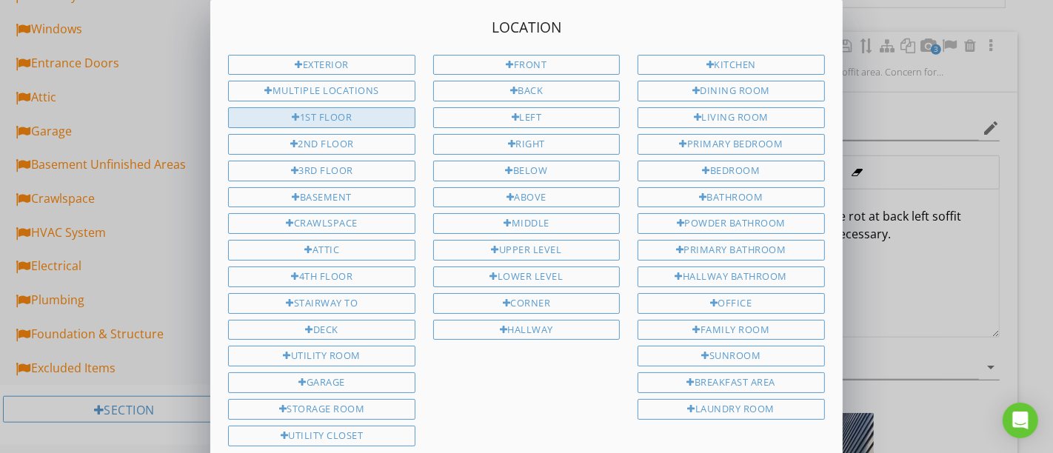
click at [367, 107] on div "1st Floor" at bounding box center [321, 117] width 187 height 21
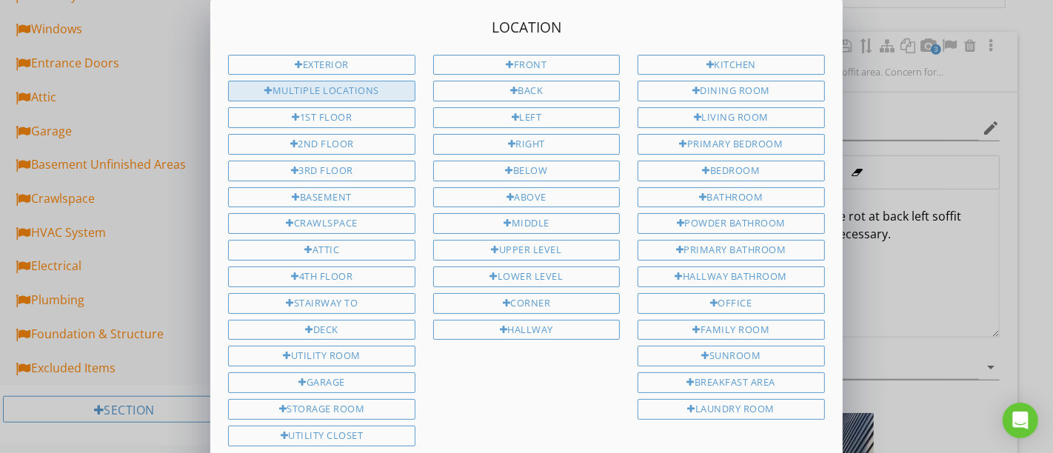
click at [368, 96] on div "Multiple Locations" at bounding box center [321, 91] width 187 height 21
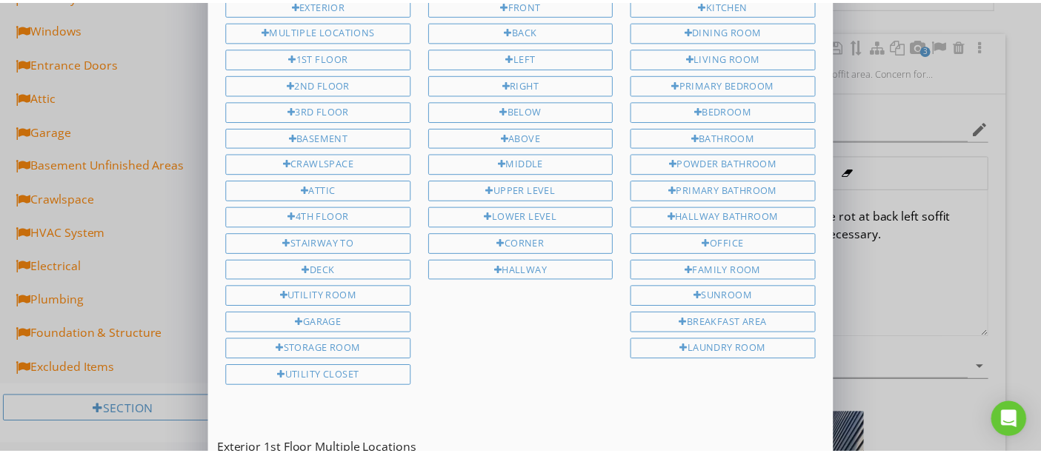
scroll to position [138, 0]
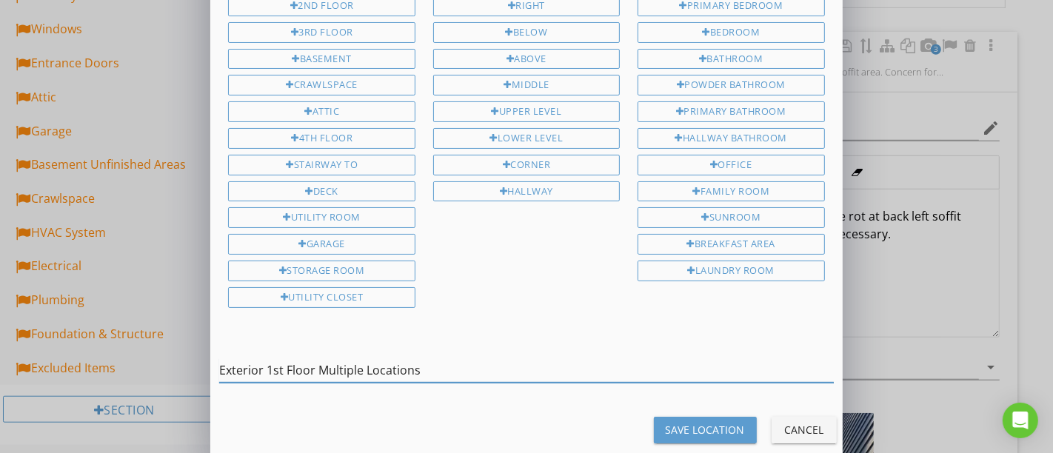
drag, startPoint x: 265, startPoint y: 351, endPoint x: 324, endPoint y: 347, distance: 58.6
click at [324, 358] on input "Exterior 1st Floor Multiple Locations" at bounding box center [526, 370] width 614 height 24
type input "Exterior Multiple Locations"
click at [726, 422] on div "Save Location" at bounding box center [705, 430] width 79 height 16
type input "Exterior Multiple Locations"
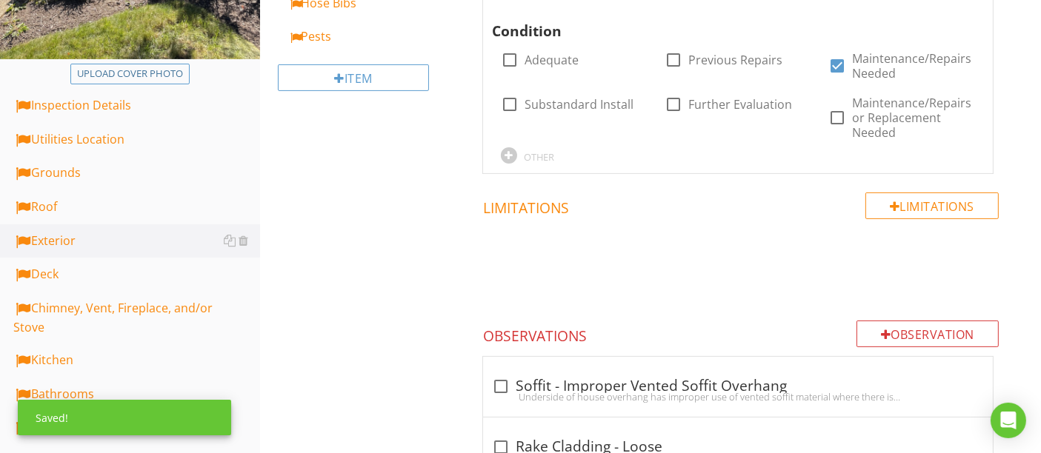
scroll to position [181, 0]
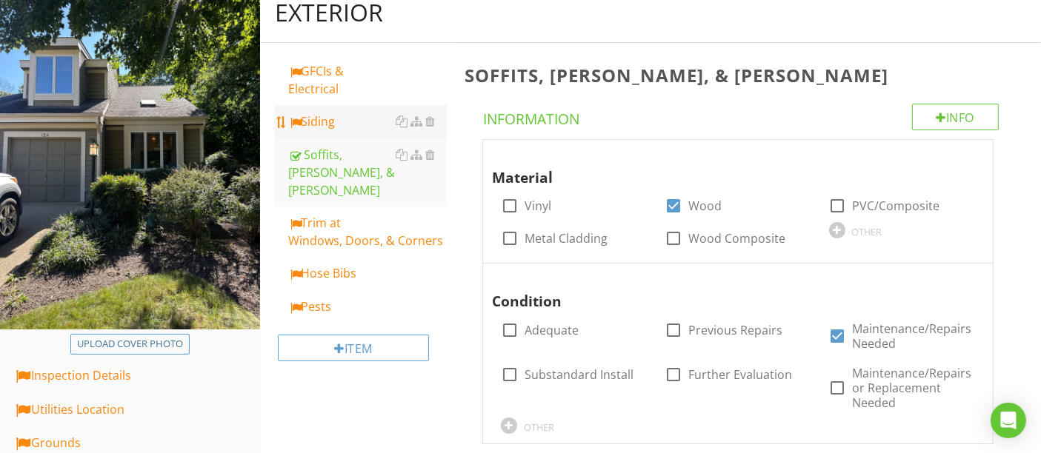
click at [339, 129] on link "Siding" at bounding box center [367, 121] width 158 height 33
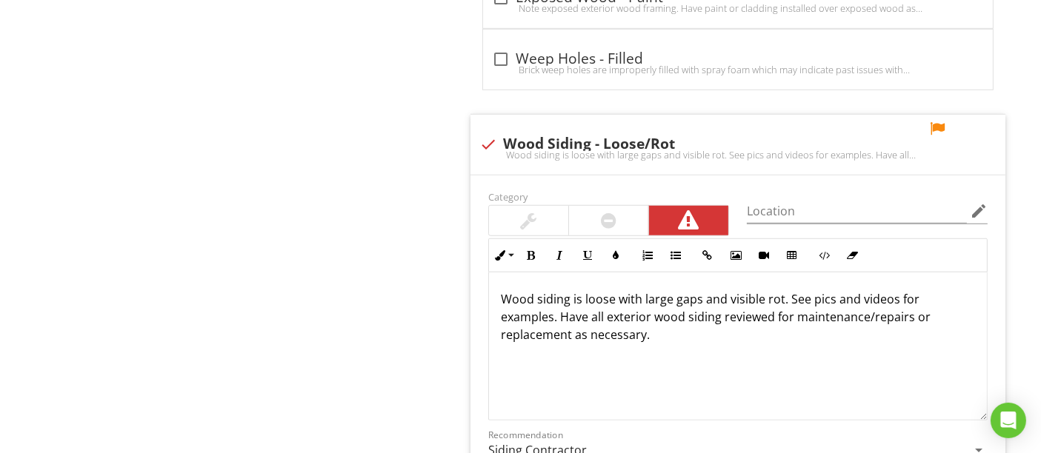
scroll to position [6764, 0]
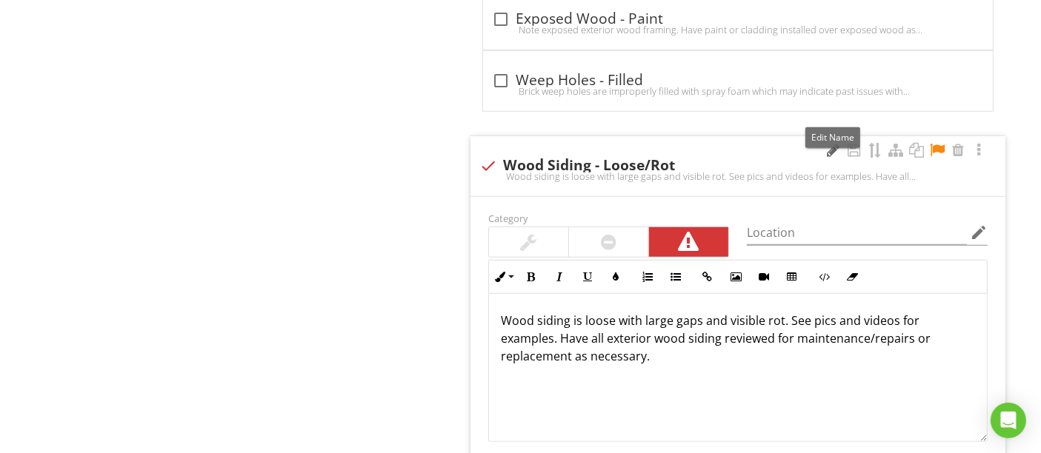
click at [826, 143] on div at bounding box center [833, 150] width 18 height 15
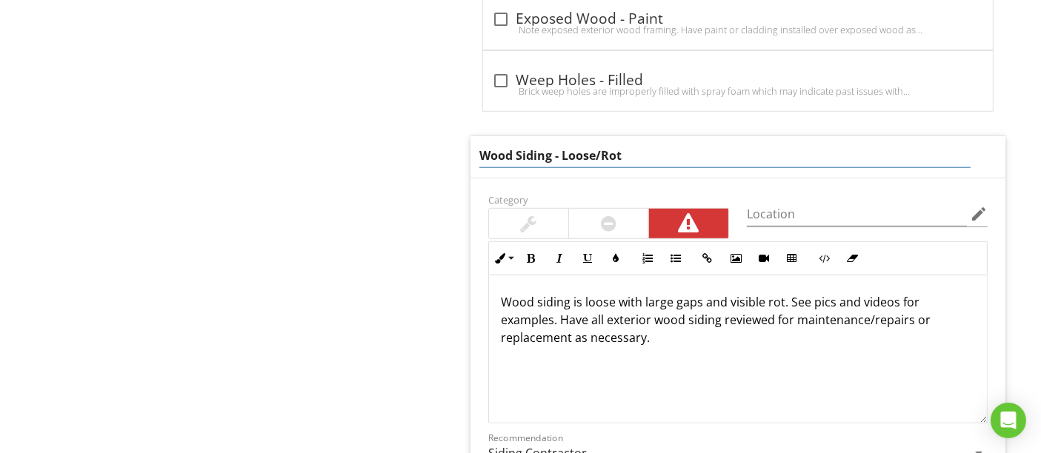
click at [601, 144] on input "Wood Siding - Loose/Rot" at bounding box center [724, 156] width 491 height 24
type input "Wood Siding - Loose/Splitting/Rot"
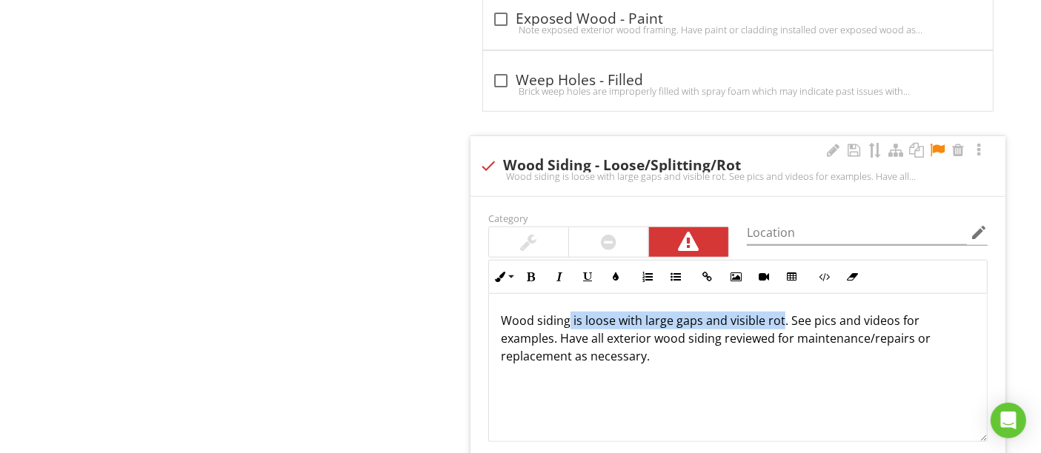
drag, startPoint x: 570, startPoint y: 261, endPoint x: 780, endPoint y: 289, distance: 212.1
click at [780, 312] on p "Wood siding is loose with large gaps and visible rot. See pics and videos for e…" at bounding box center [738, 338] width 474 height 53
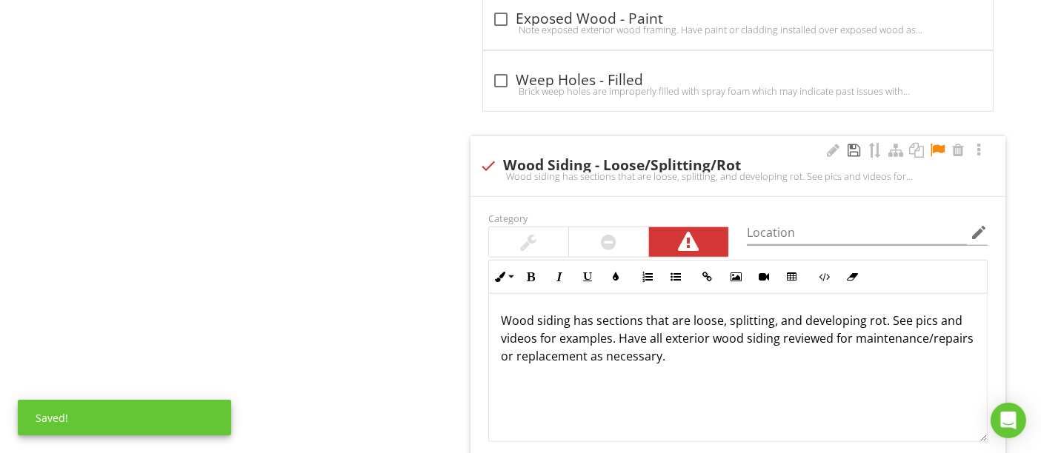
click at [853, 143] on div at bounding box center [854, 150] width 18 height 15
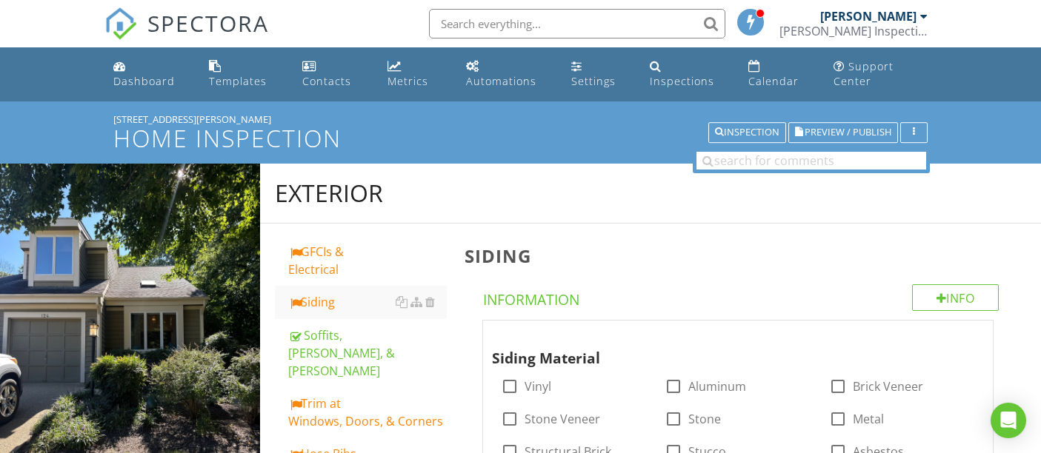
scroll to position [6929, 0]
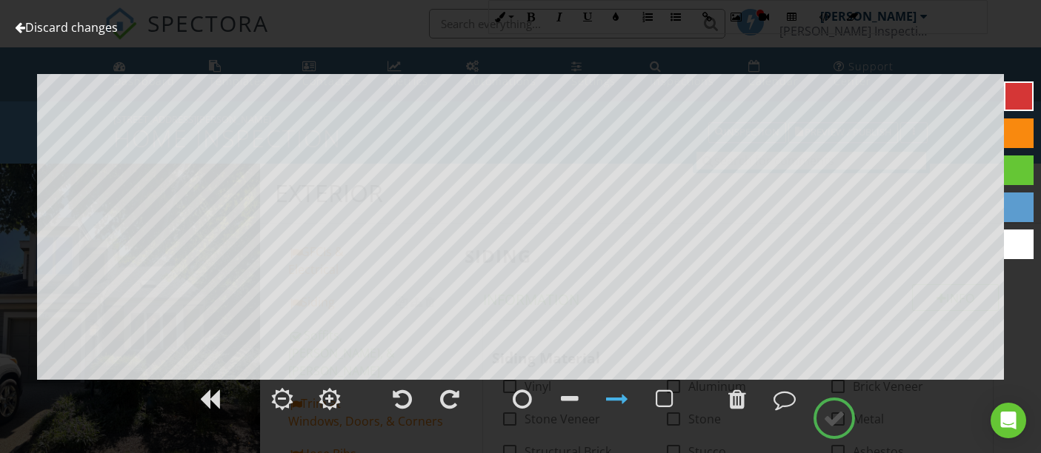
scroll to position [7078, 0]
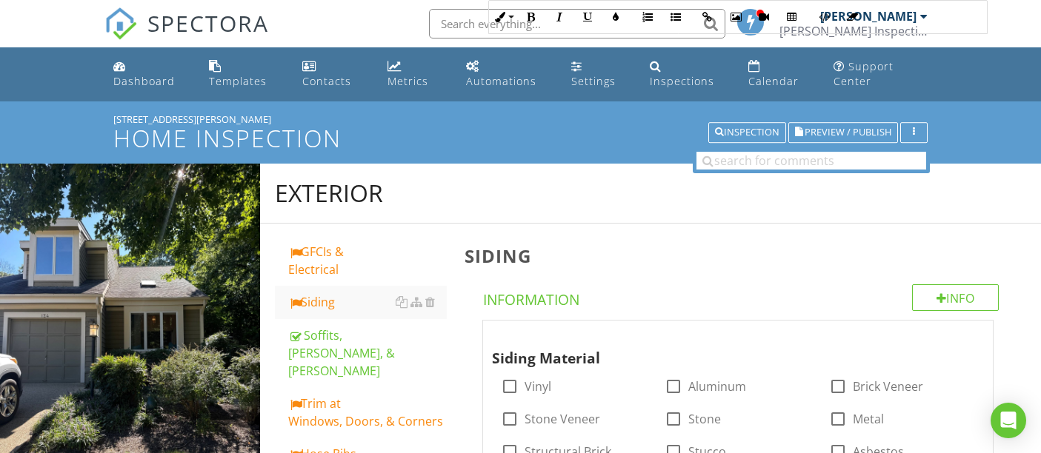
scroll to position [7078, 0]
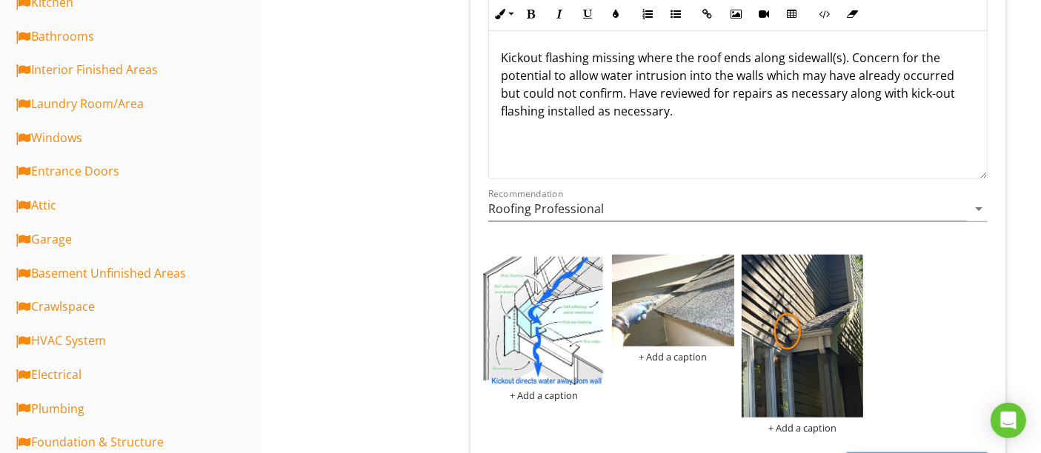
scroll to position [1152, 0]
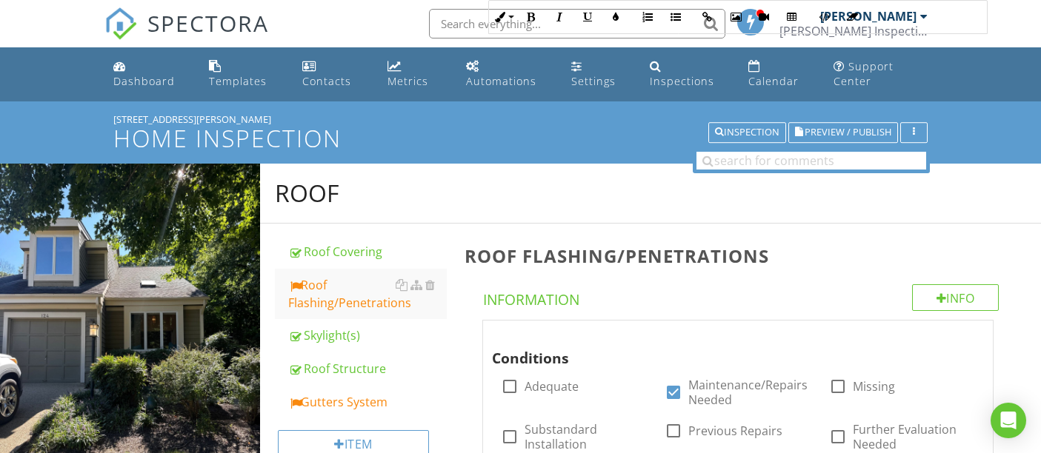
scroll to position [1646, 0]
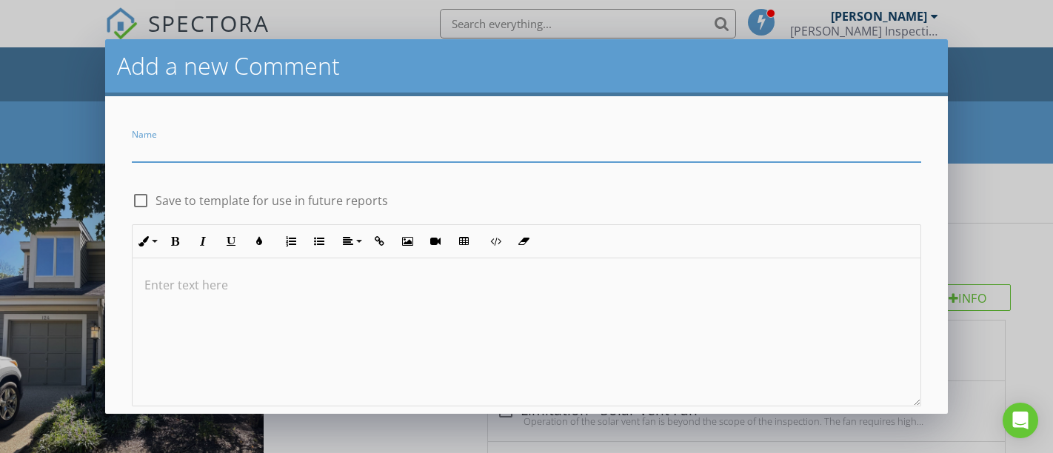
scroll to position [1003, 0]
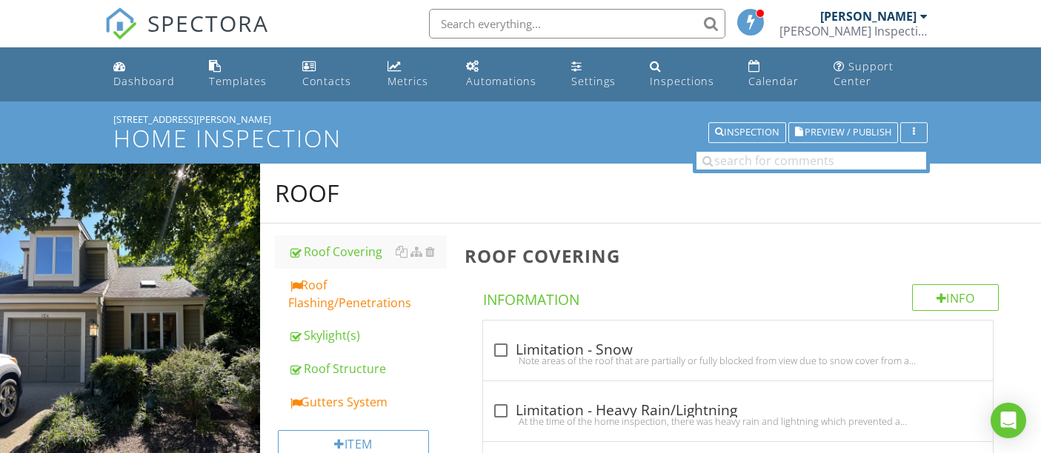
scroll to position [247, 0]
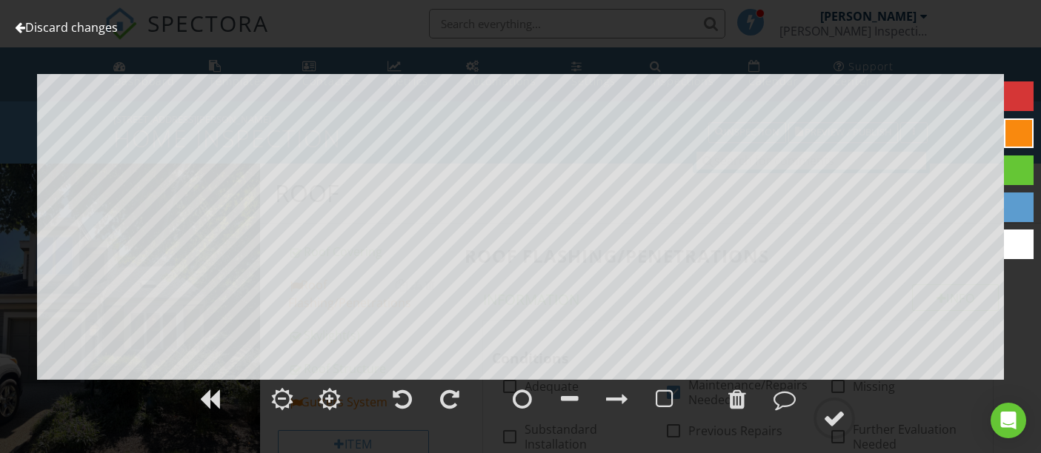
scroll to position [1481, 0]
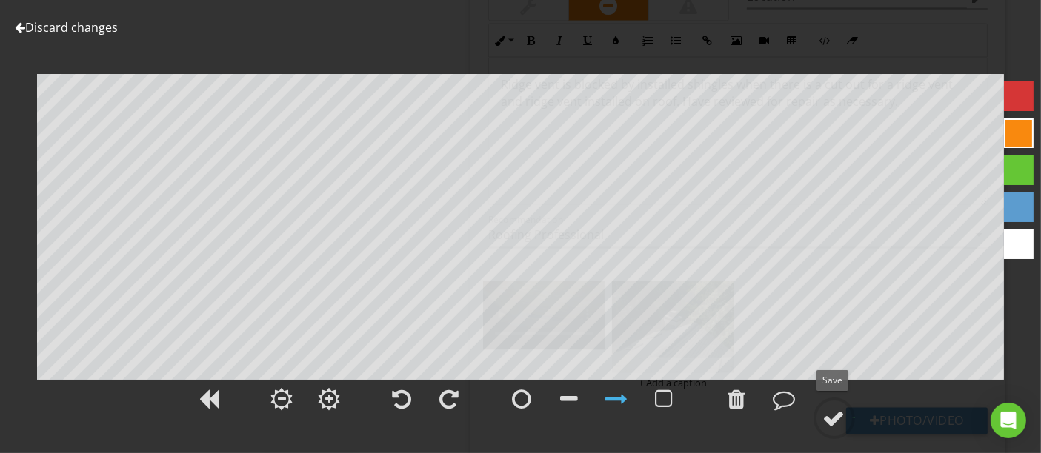
click at [834, 413] on div at bounding box center [834, 418] width 22 height 22
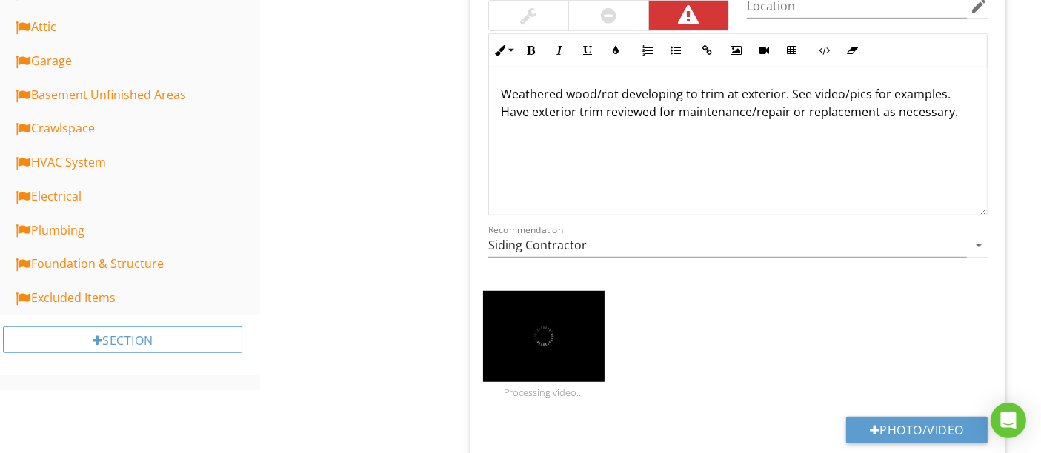
scroll to position [987, 0]
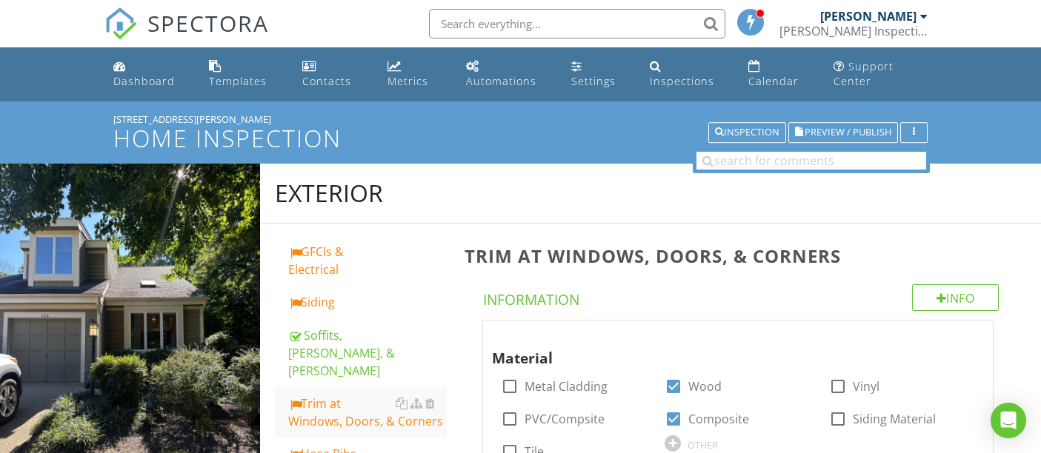
scroll to position [987, 0]
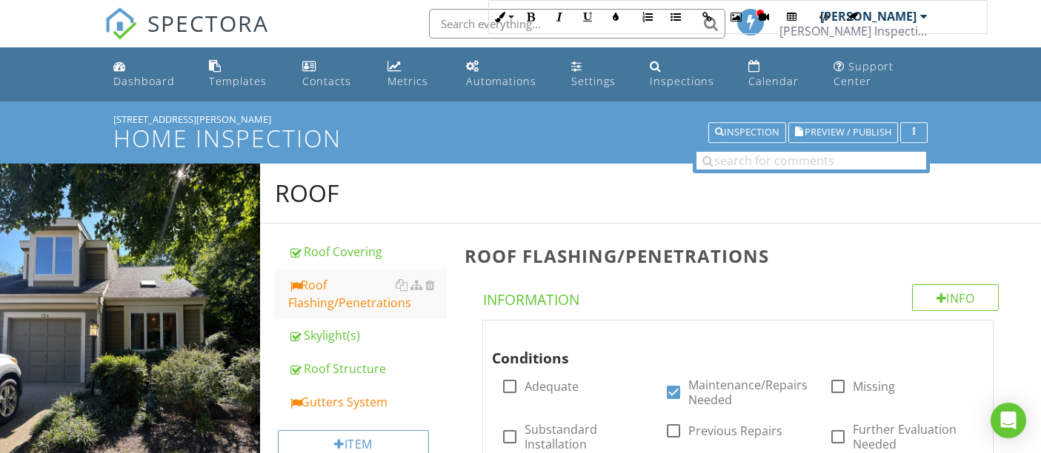
scroll to position [1563, 0]
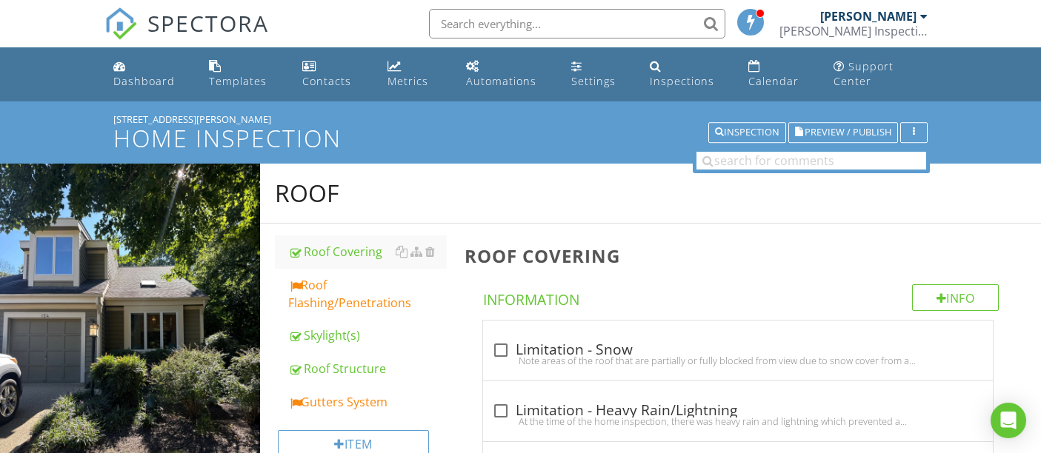
scroll to position [3409, 0]
